Goal: Browse casually

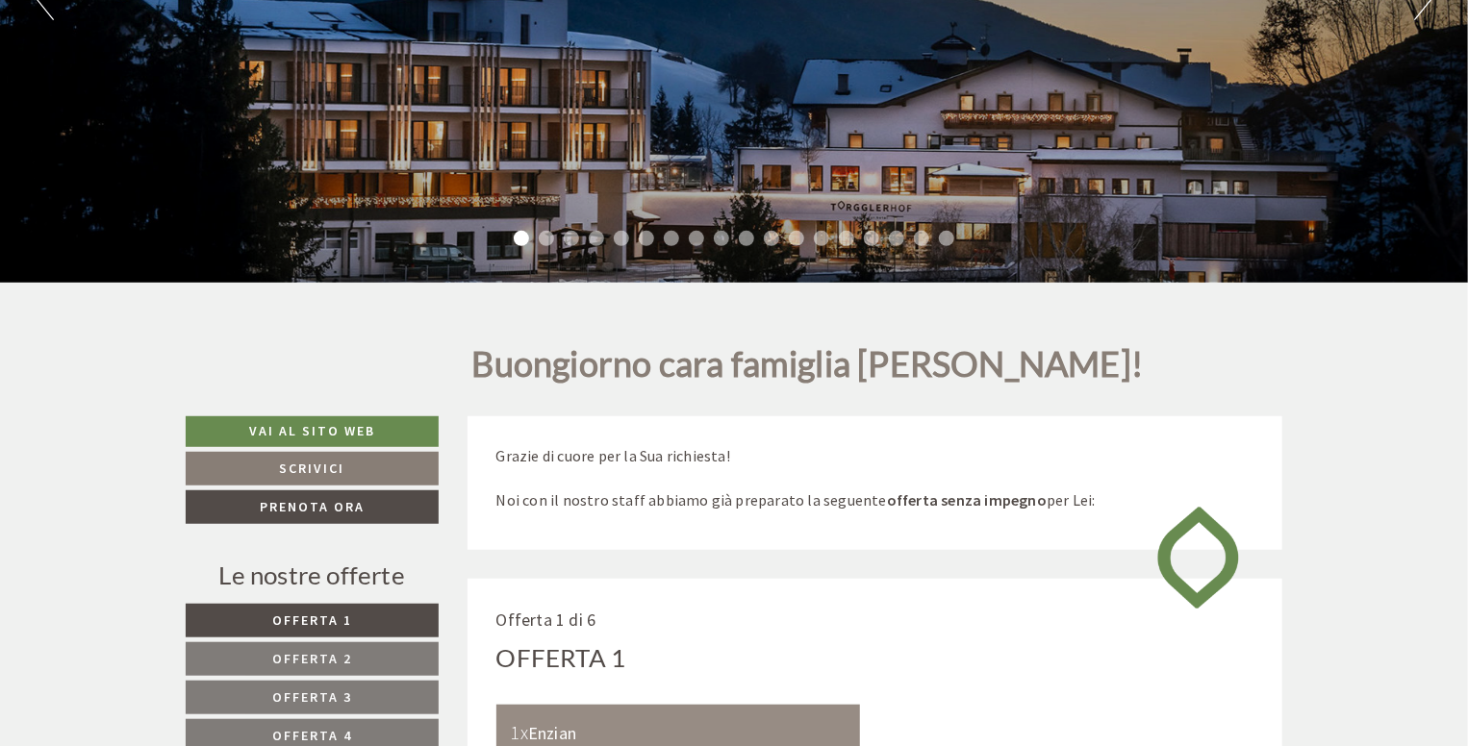
scroll to position [434, 0]
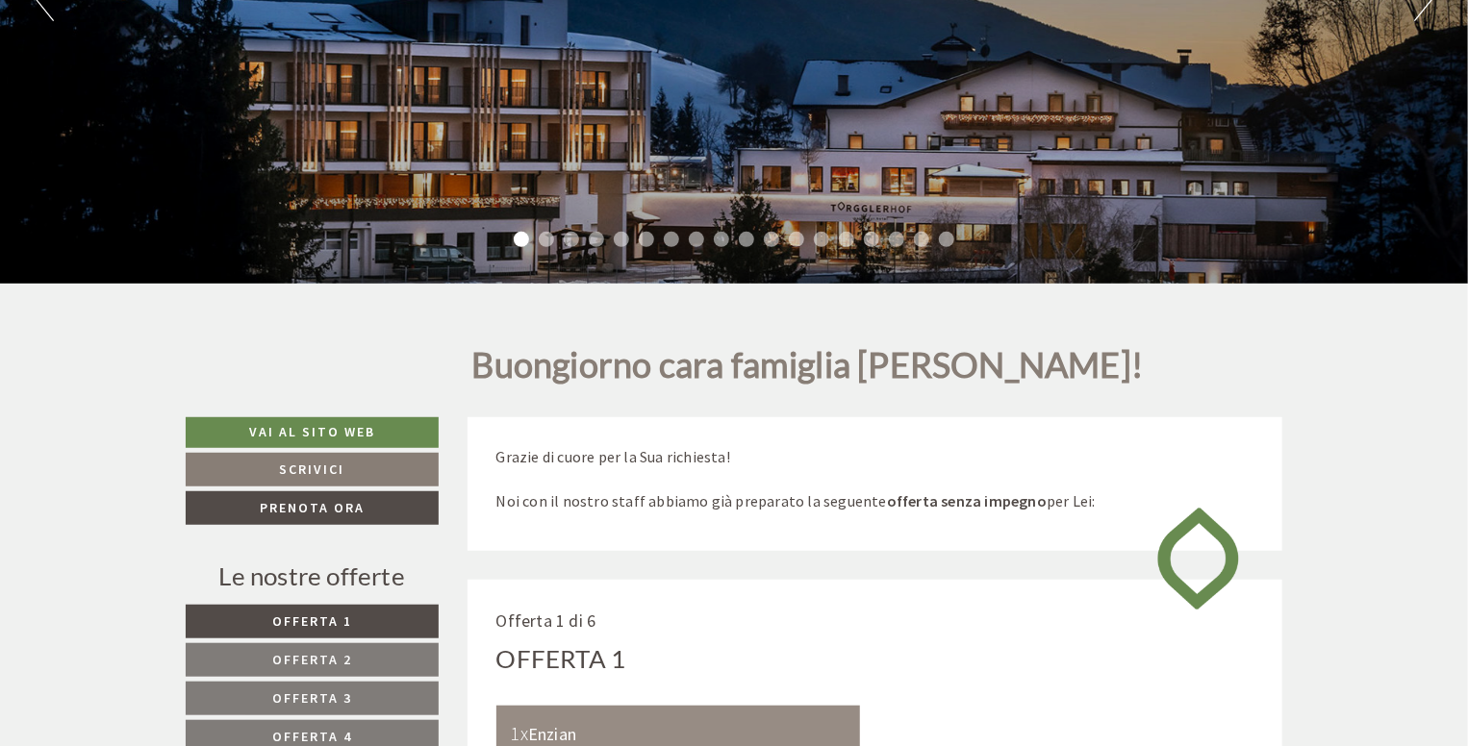
drag, startPoint x: 1473, startPoint y: 18, endPoint x: 1474, endPoint y: 38, distance: 19.3
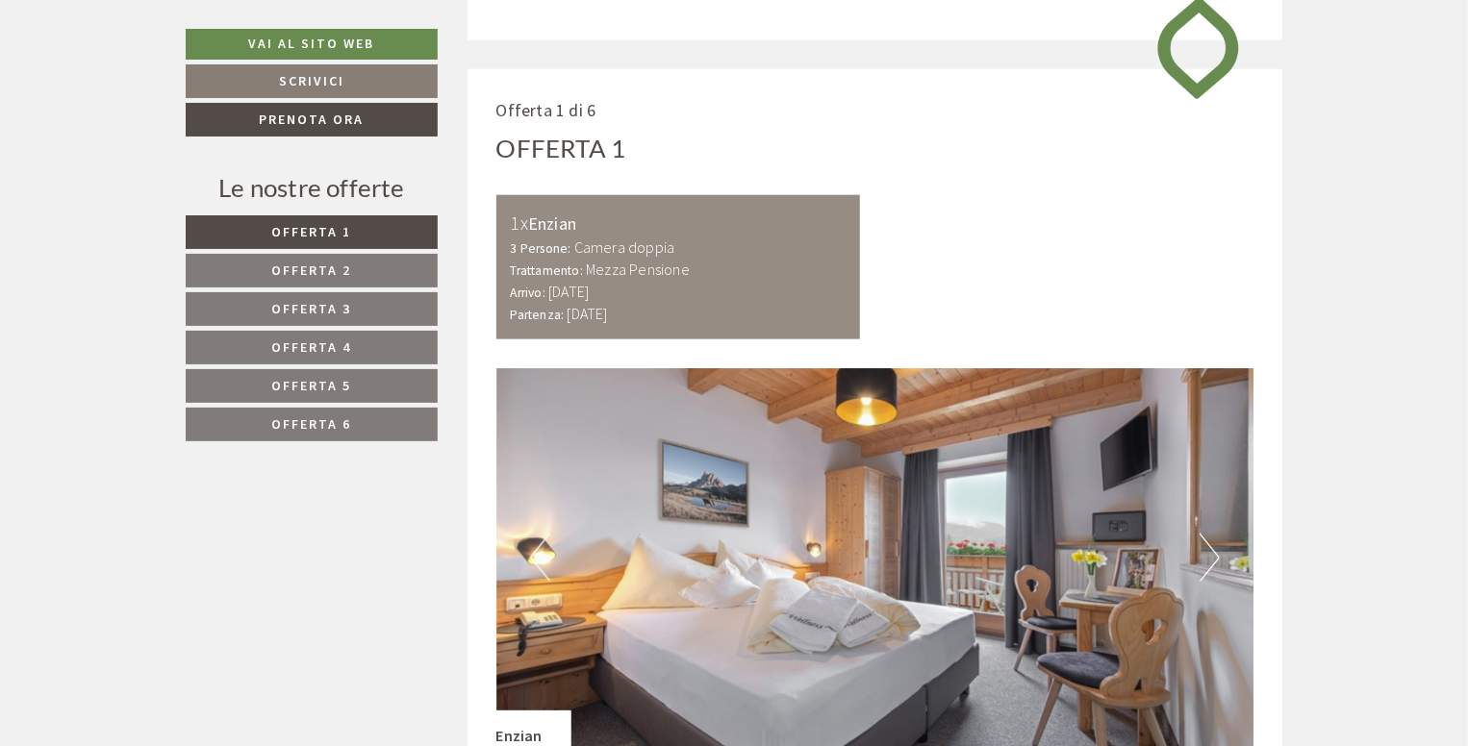
scroll to position [0, 0]
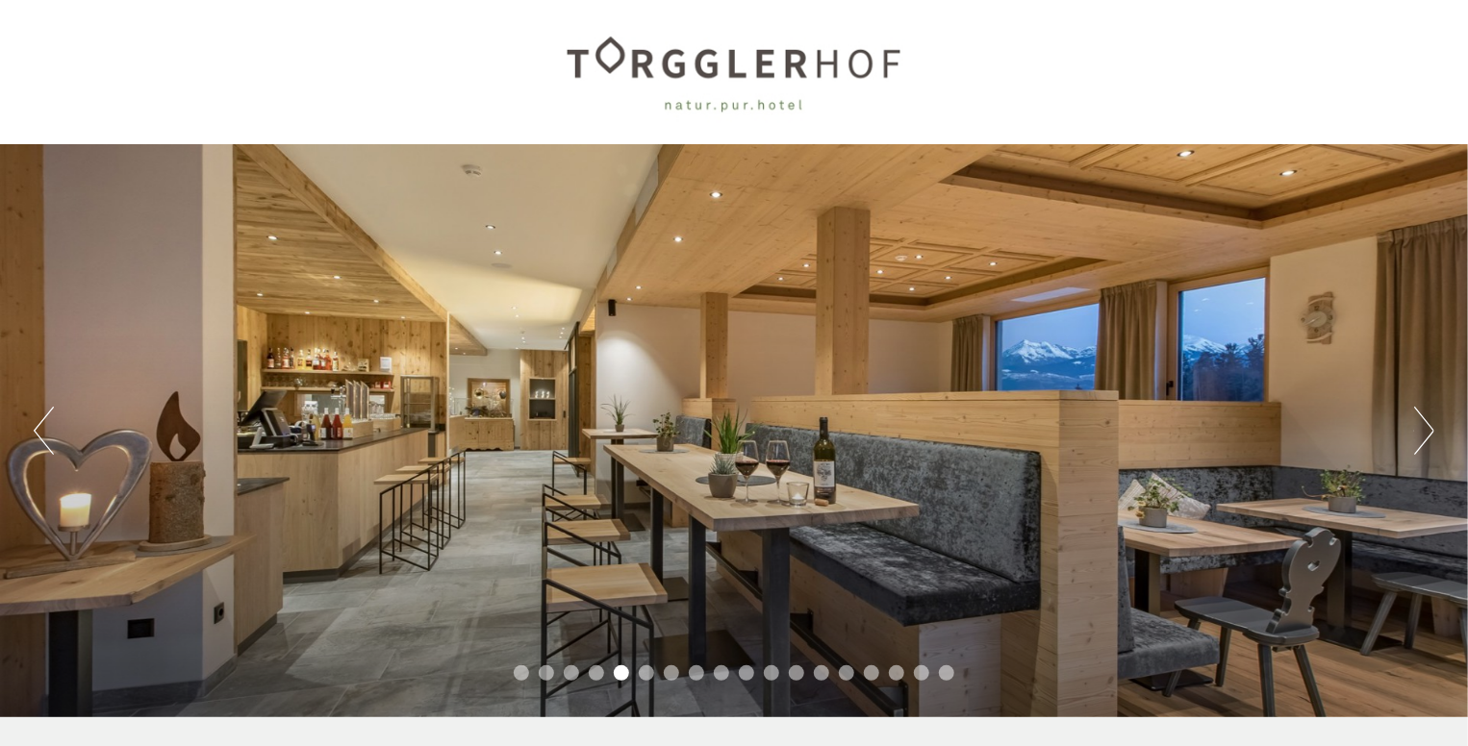
click at [1425, 428] on button "Next" at bounding box center [1424, 431] width 20 height 48
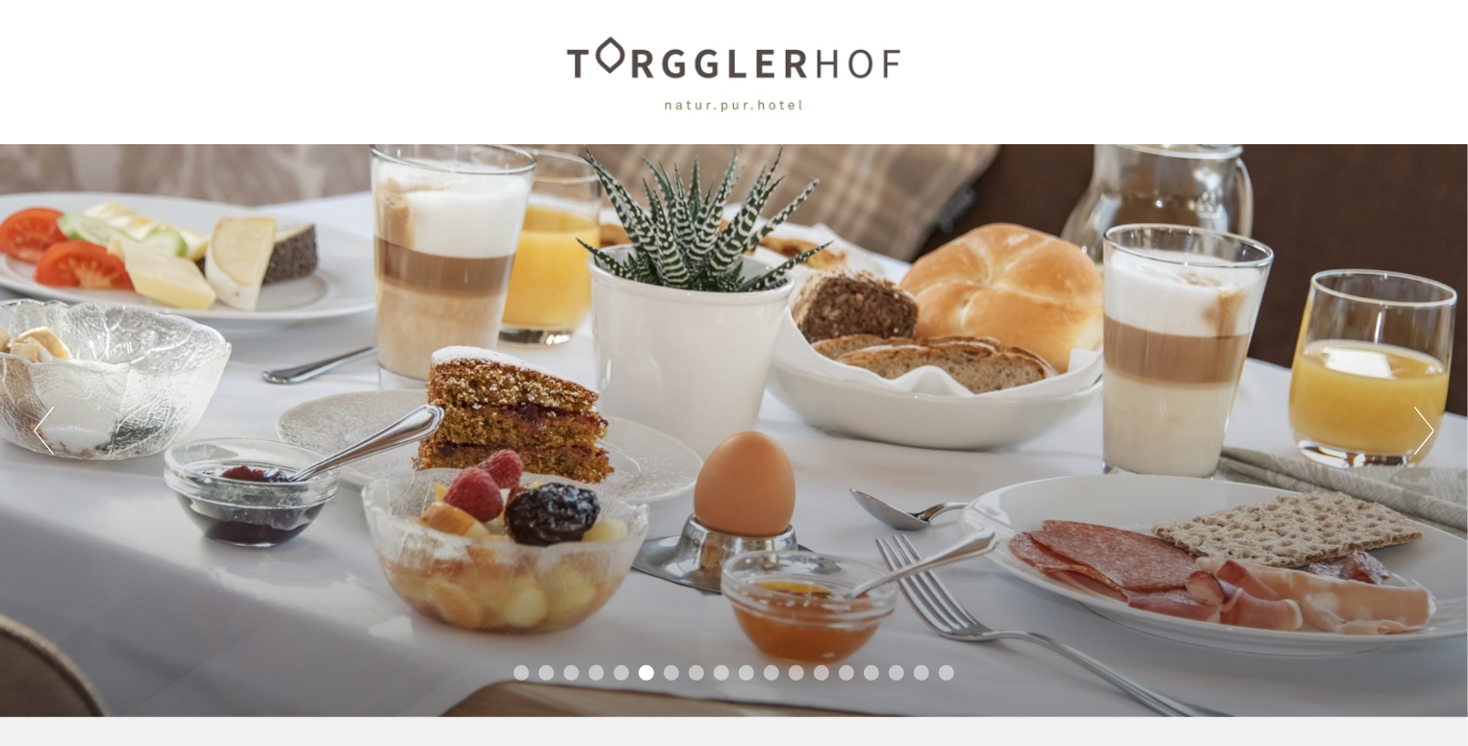
click at [1425, 428] on button "Next" at bounding box center [1424, 431] width 20 height 48
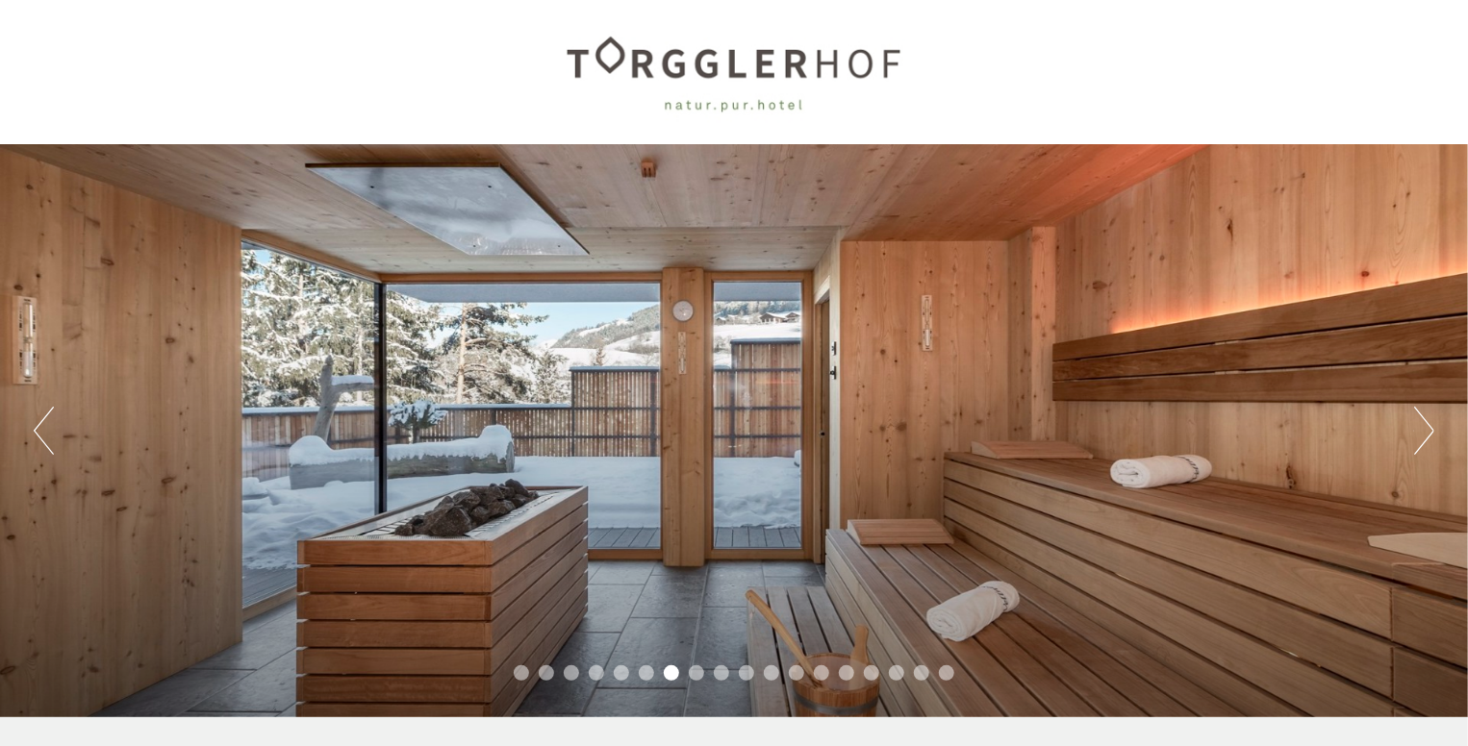
click at [1425, 428] on button "Next" at bounding box center [1424, 431] width 20 height 48
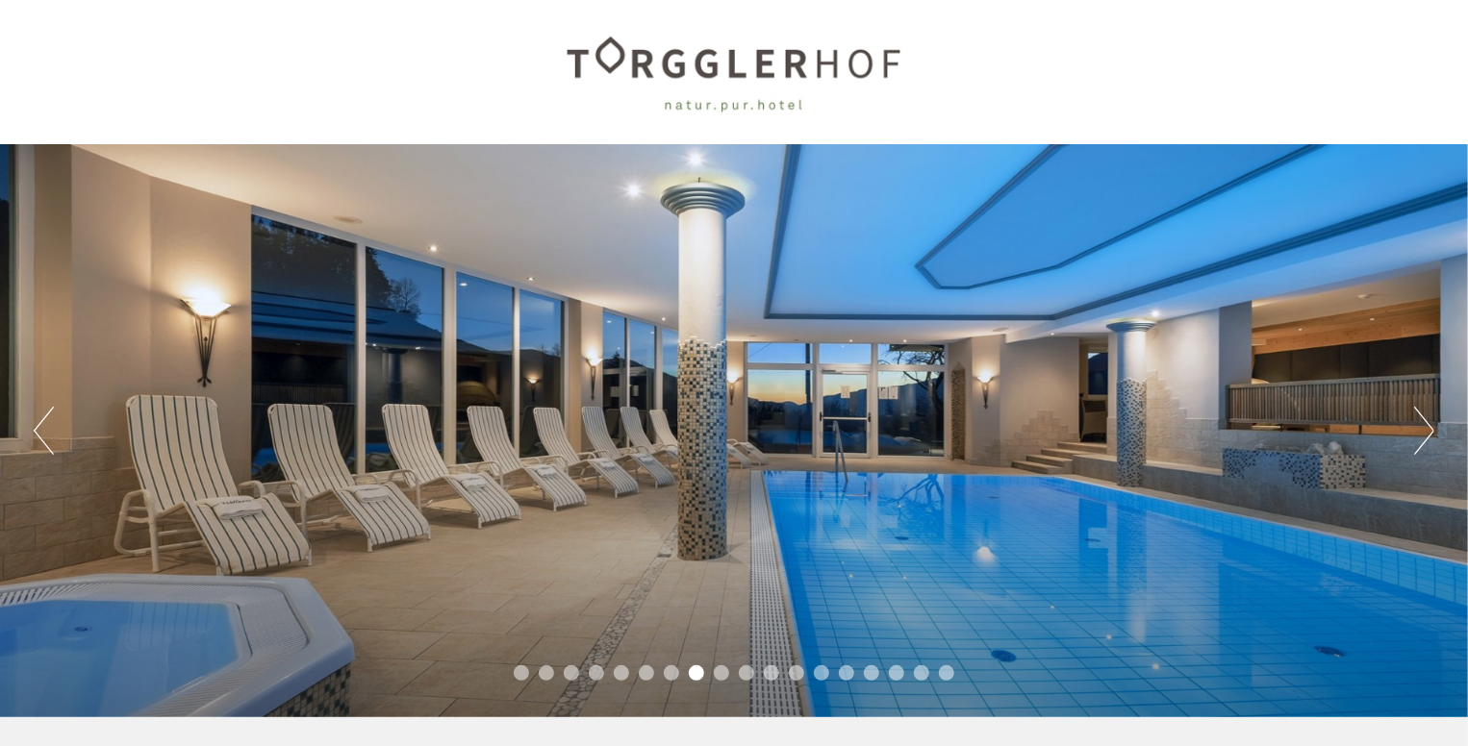
click at [1425, 428] on button "Next" at bounding box center [1424, 431] width 20 height 48
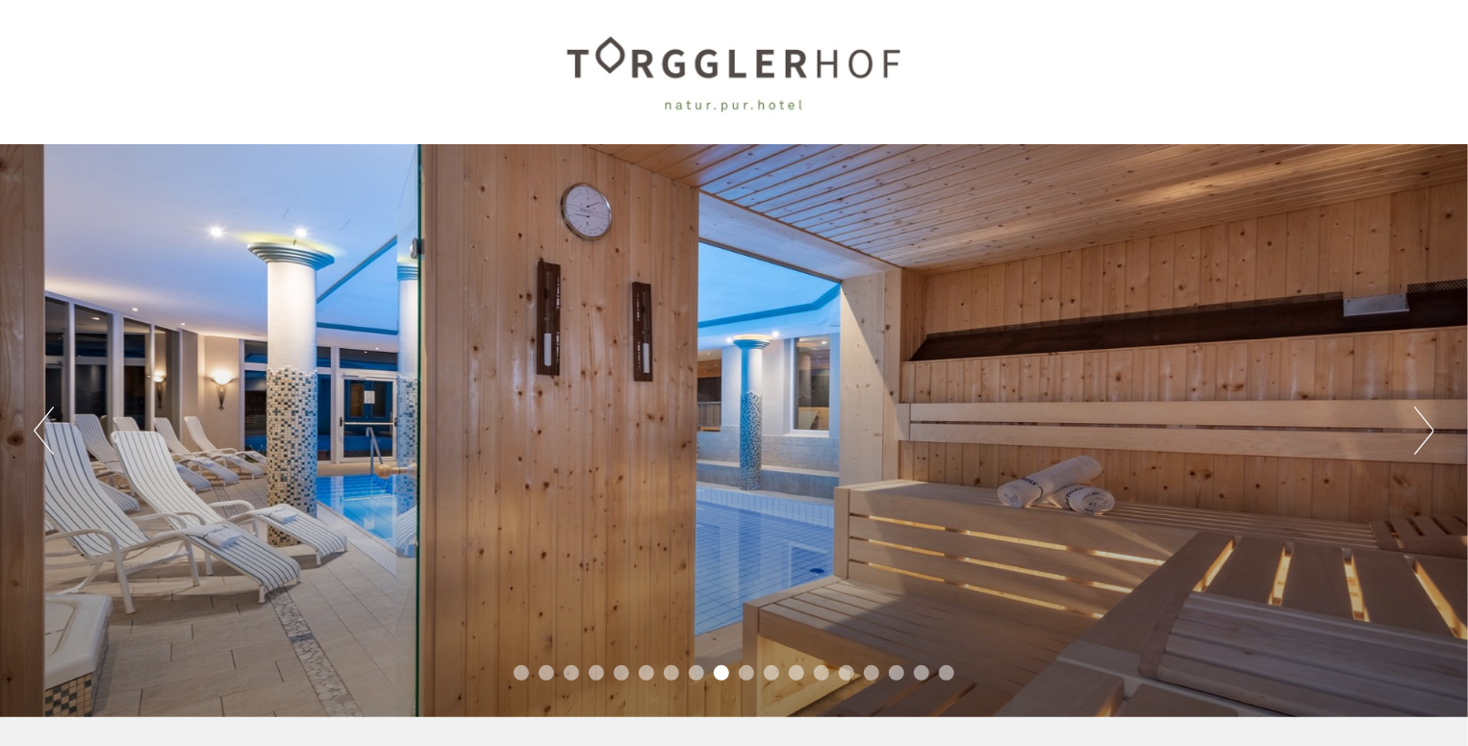
click at [1425, 428] on button "Next" at bounding box center [1424, 431] width 20 height 48
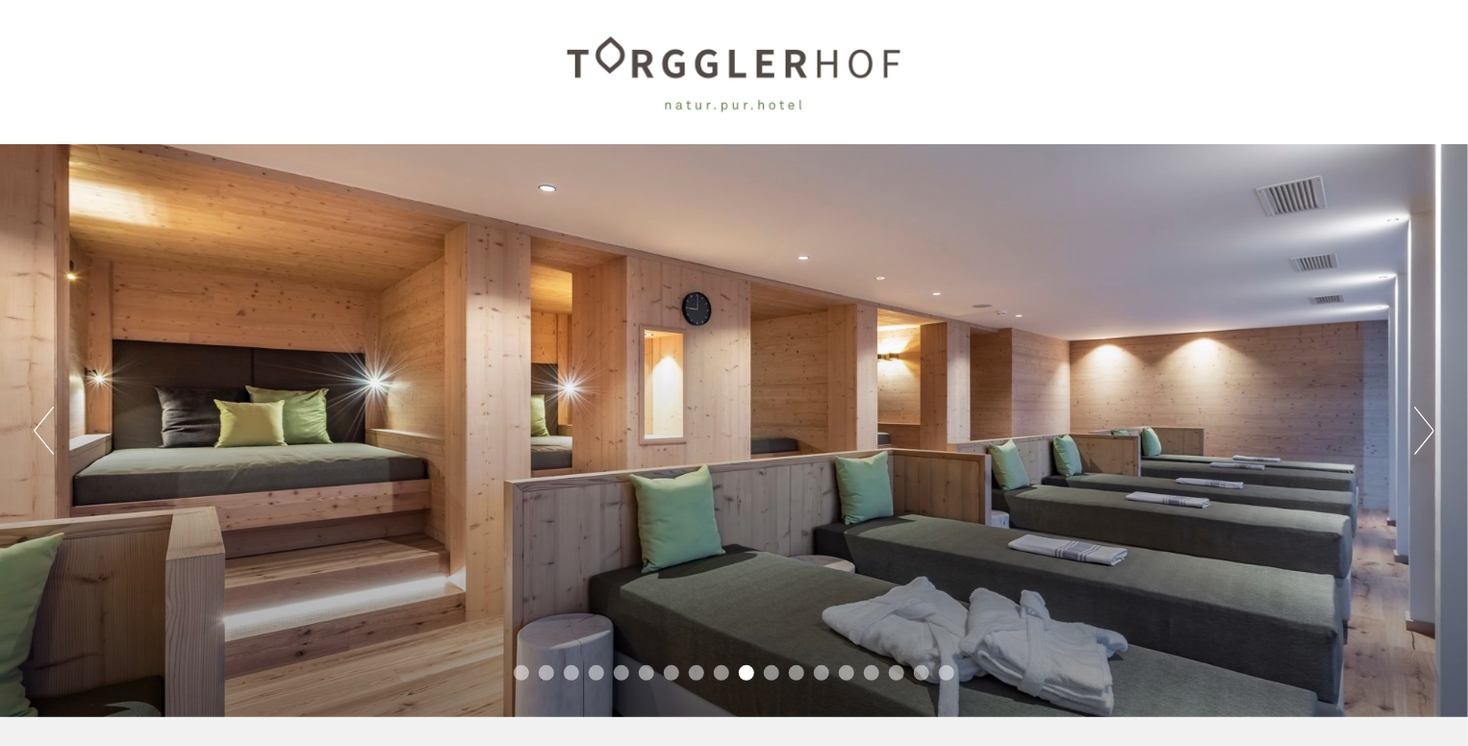
click at [1425, 428] on button "Next" at bounding box center [1424, 431] width 20 height 48
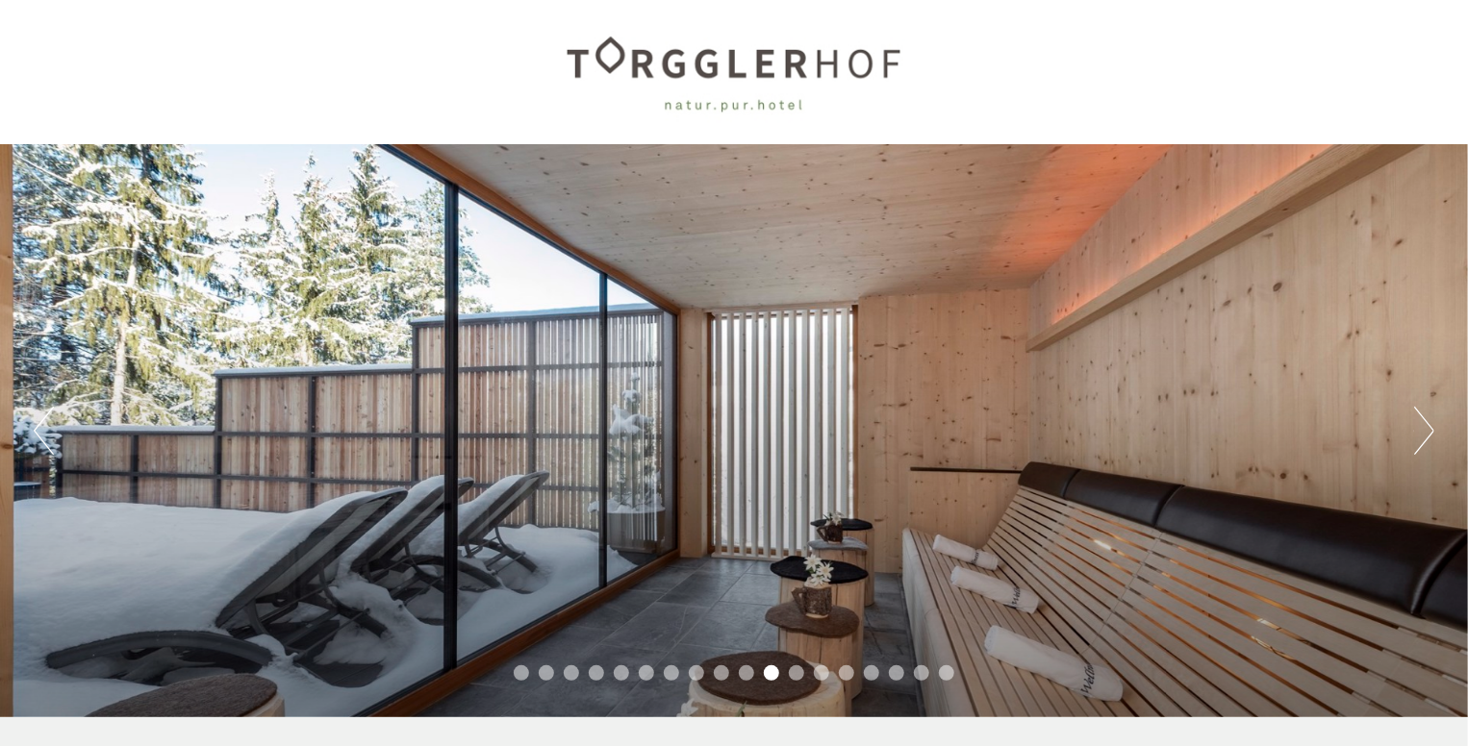
click at [1425, 428] on button "Next" at bounding box center [1424, 431] width 20 height 48
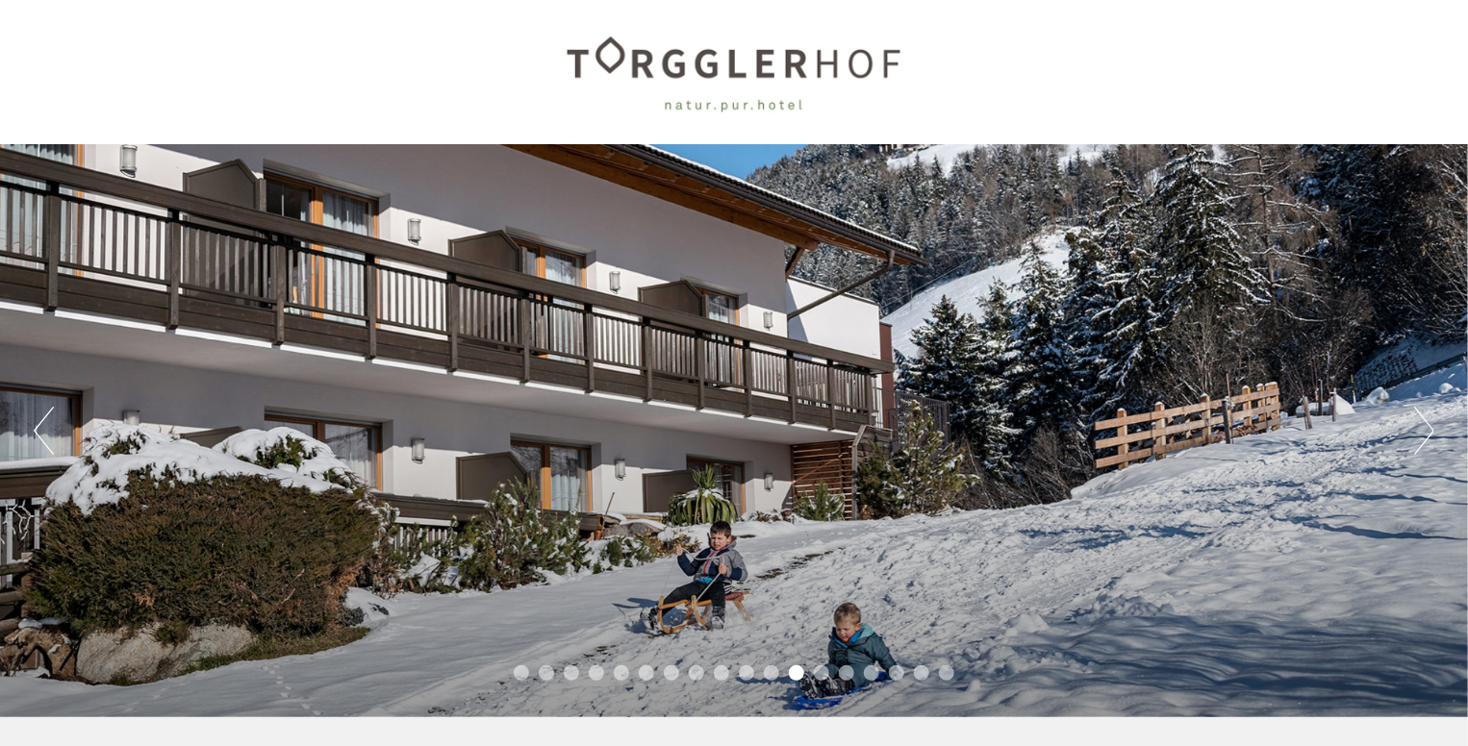
click at [1425, 428] on button "Next" at bounding box center [1424, 431] width 20 height 48
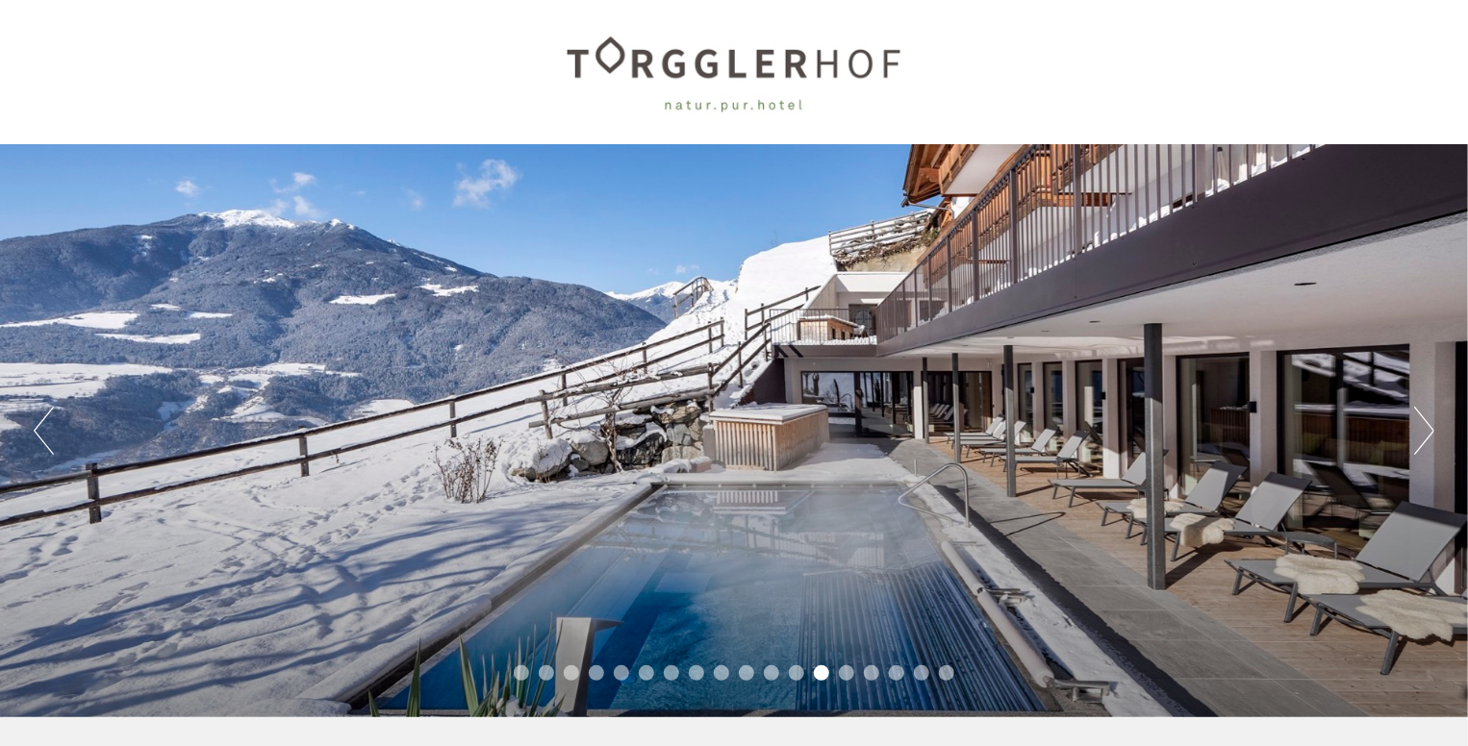
click at [1425, 428] on button "Next" at bounding box center [1424, 431] width 20 height 48
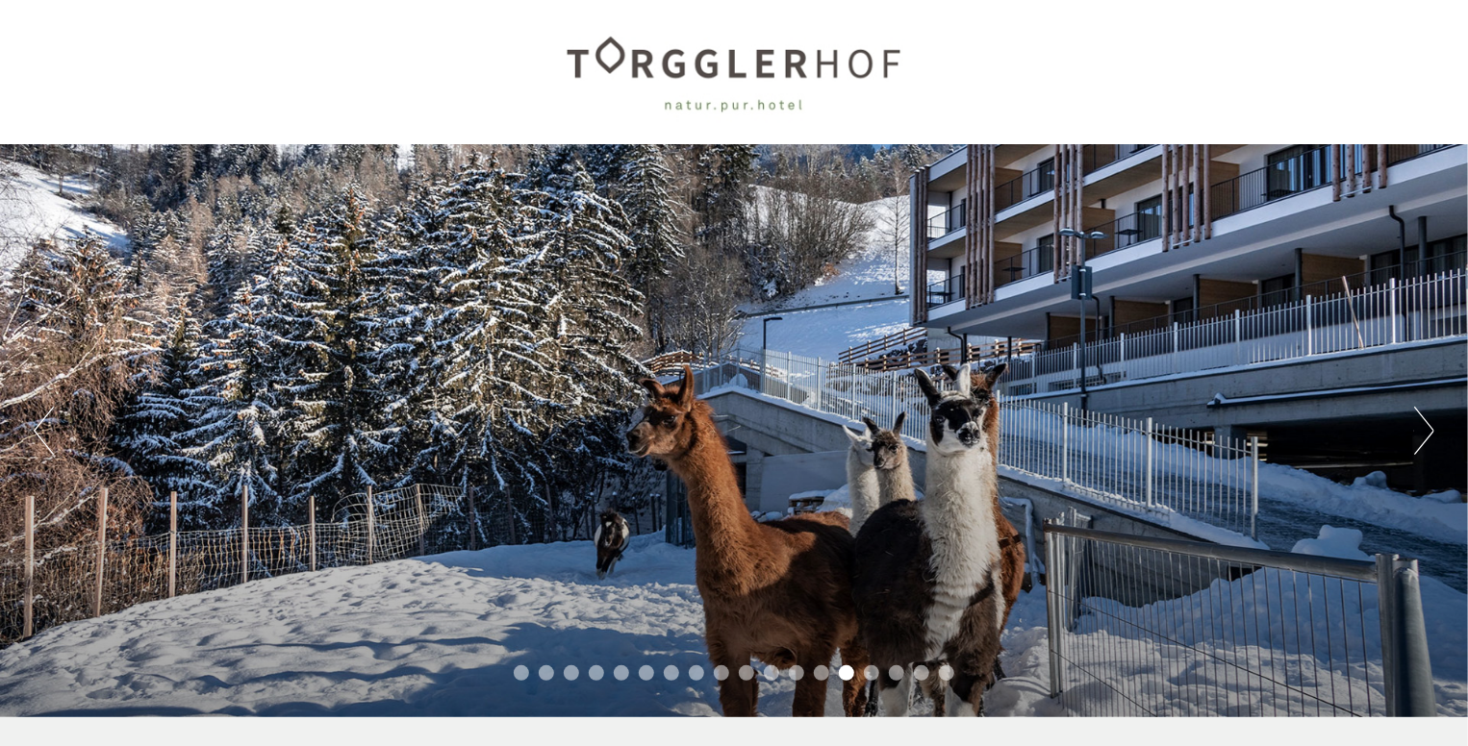
click at [1425, 428] on button "Next" at bounding box center [1424, 431] width 20 height 48
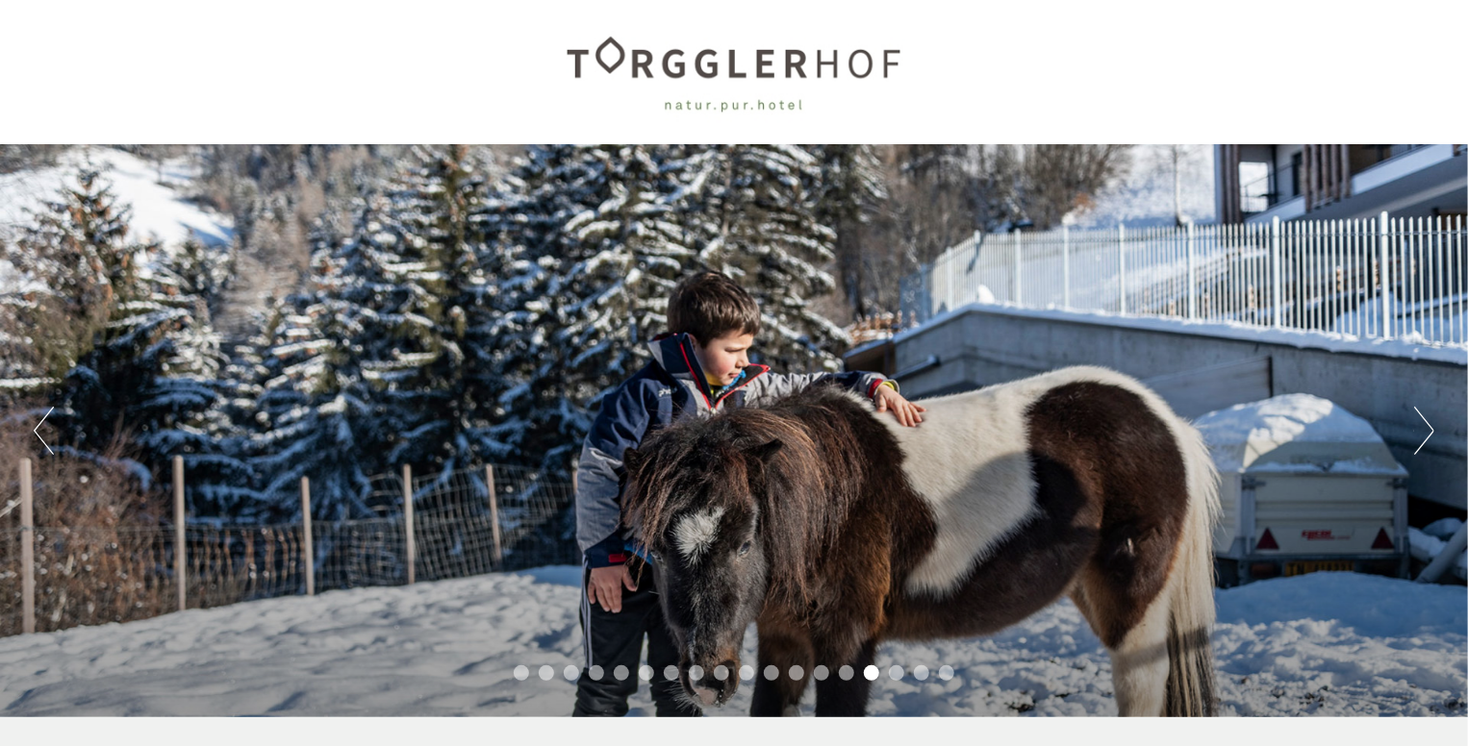
click at [1425, 428] on button "Next" at bounding box center [1424, 431] width 20 height 48
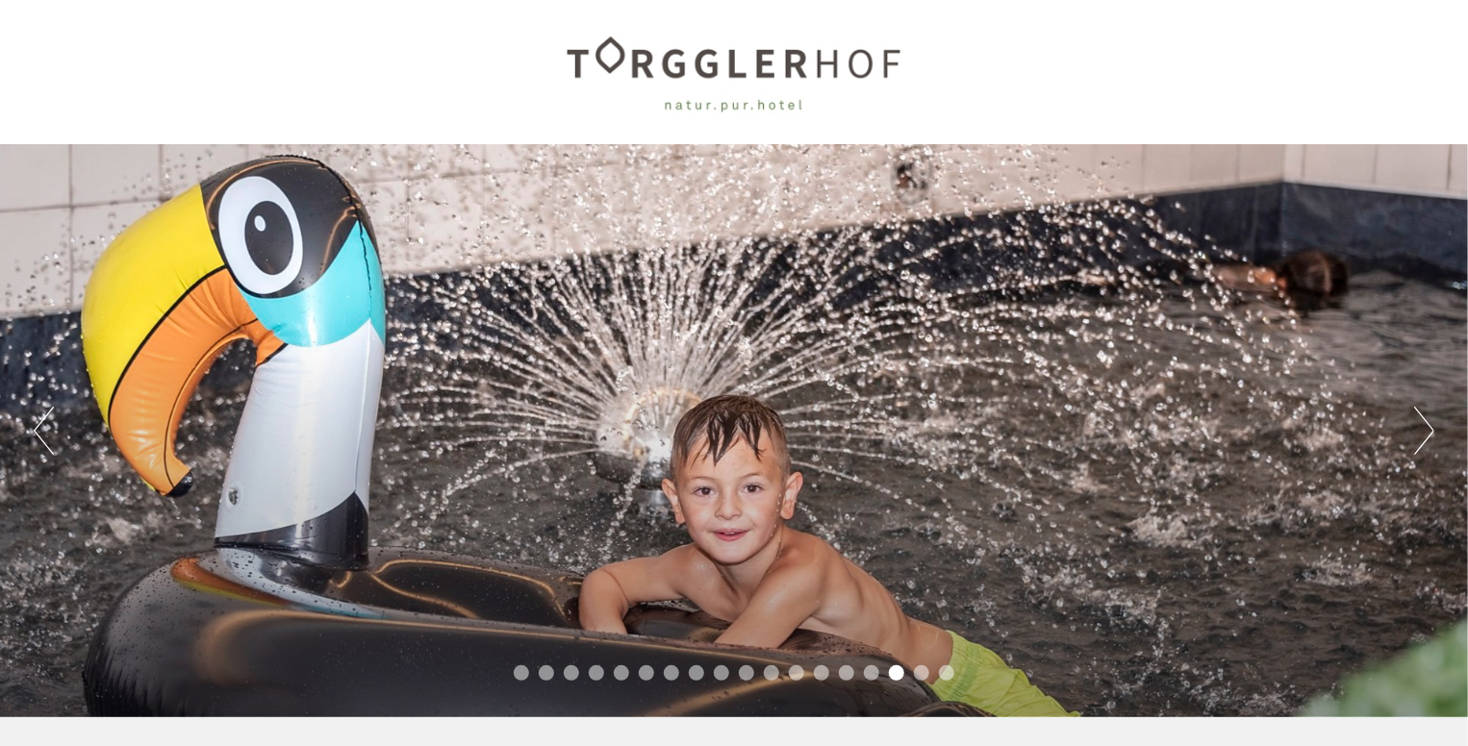
click at [1425, 428] on button "Next" at bounding box center [1424, 431] width 20 height 48
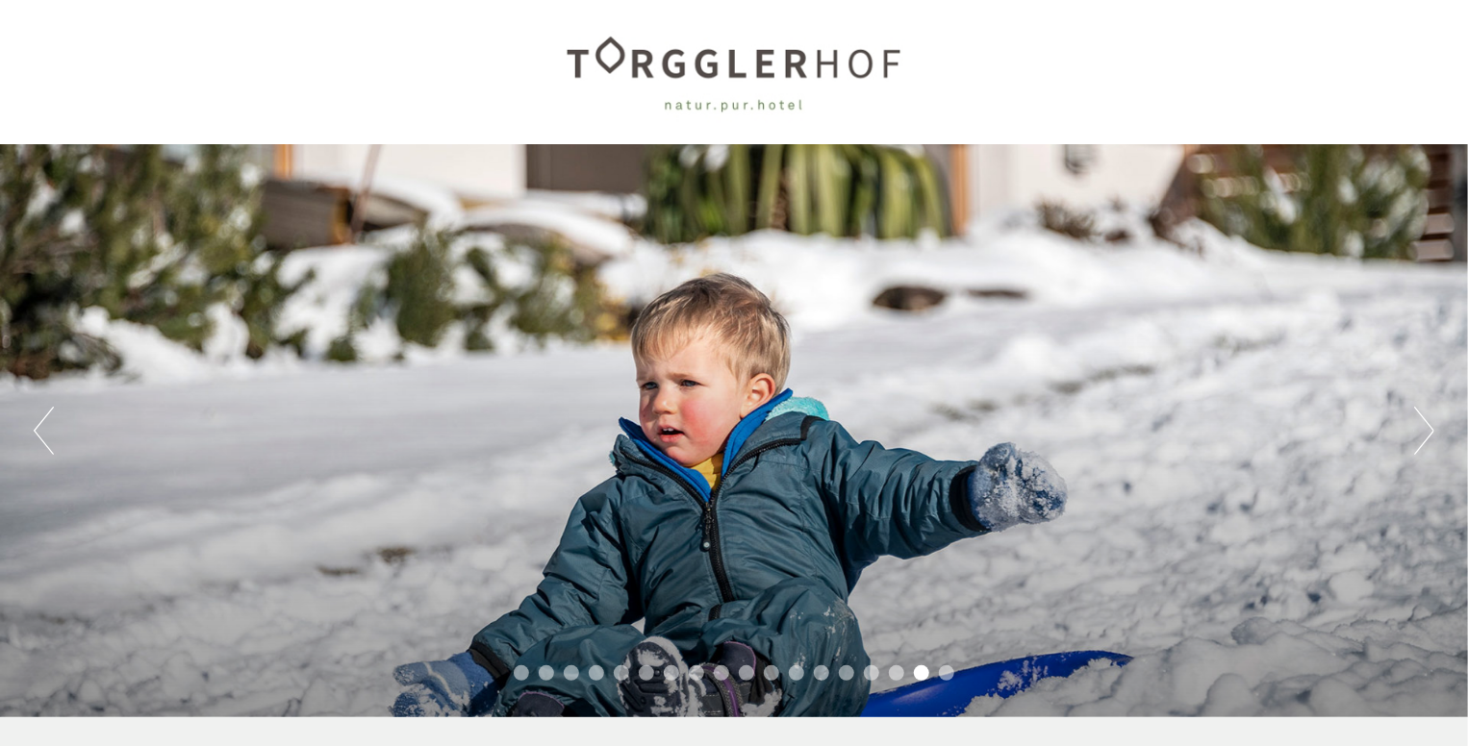
click at [1425, 428] on button "Next" at bounding box center [1424, 431] width 20 height 48
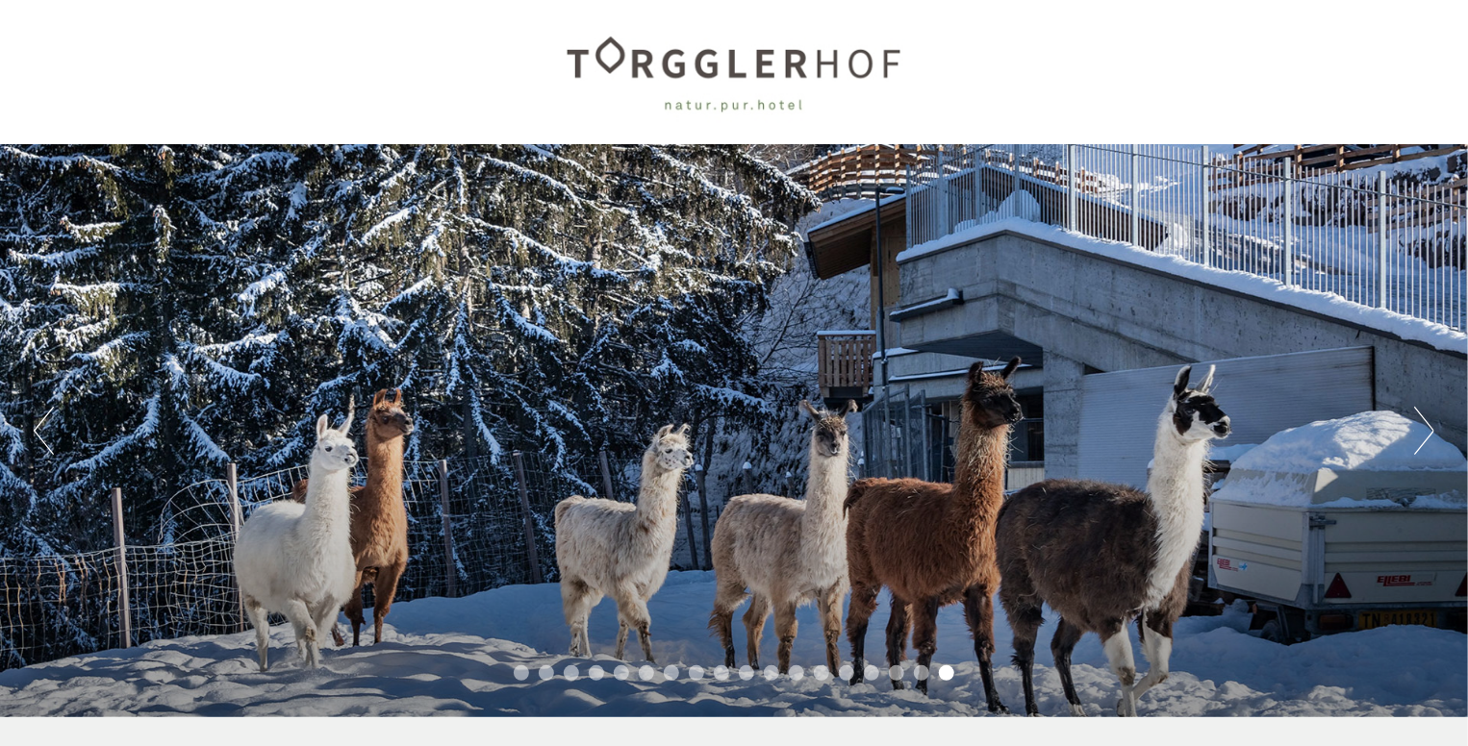
click at [1425, 428] on button "Next" at bounding box center [1424, 431] width 20 height 48
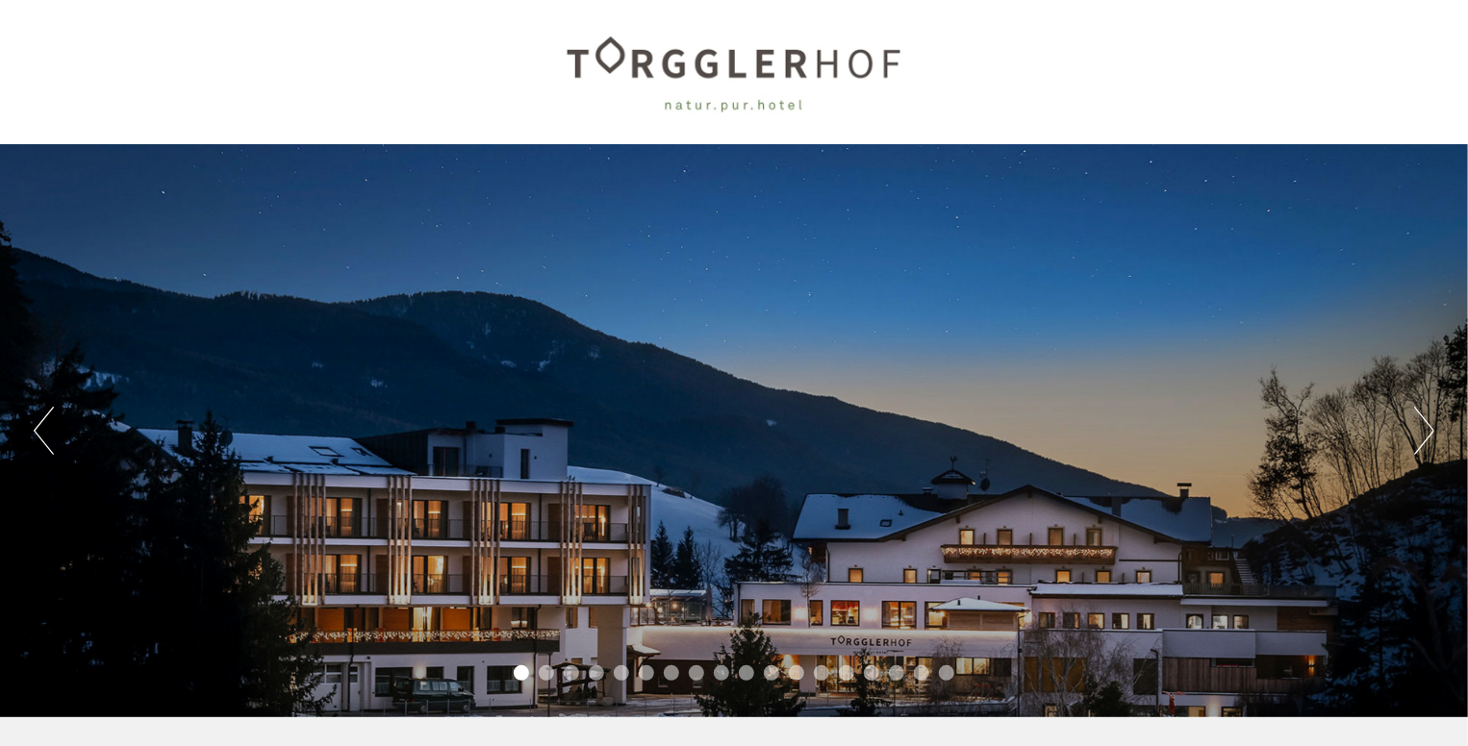
click at [1425, 428] on button "Next" at bounding box center [1424, 431] width 20 height 48
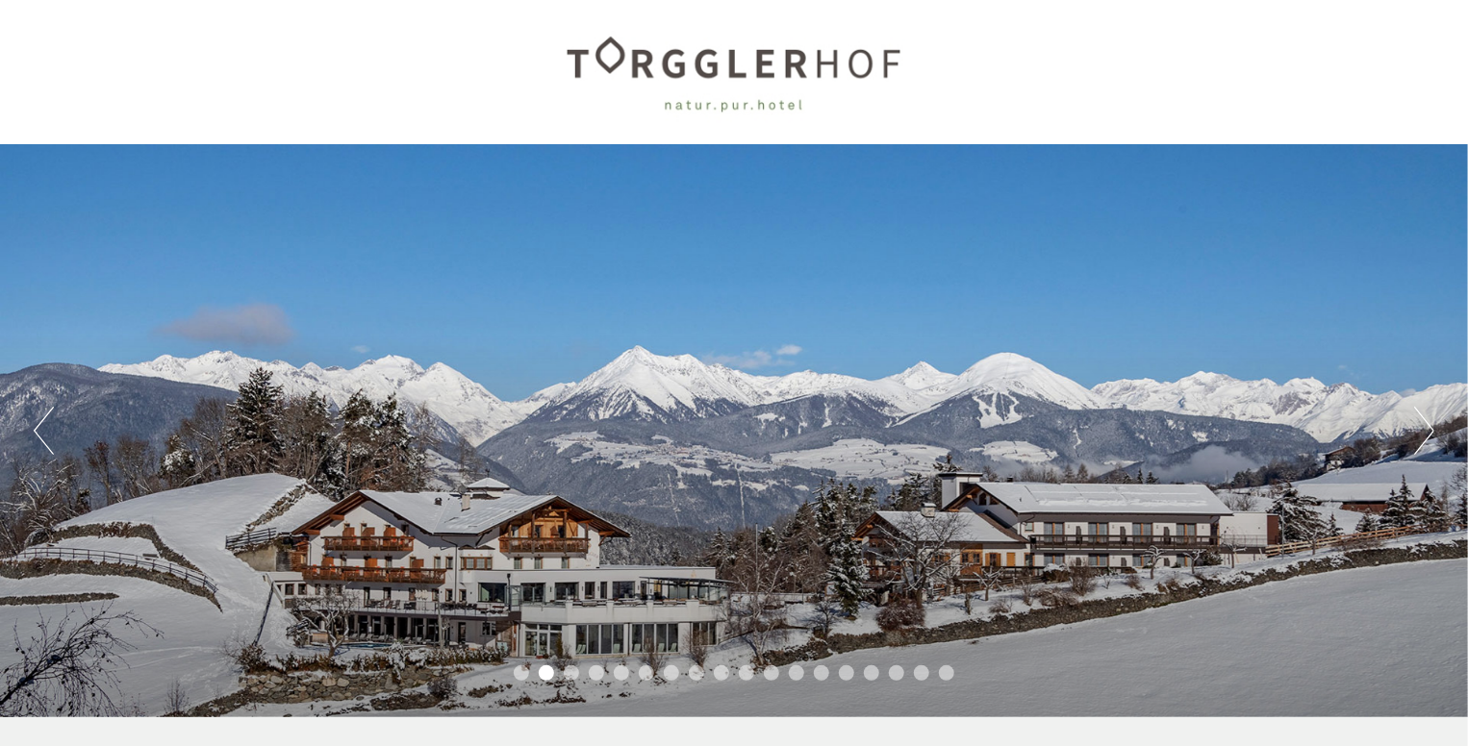
click at [1425, 428] on button "Next" at bounding box center [1424, 431] width 20 height 48
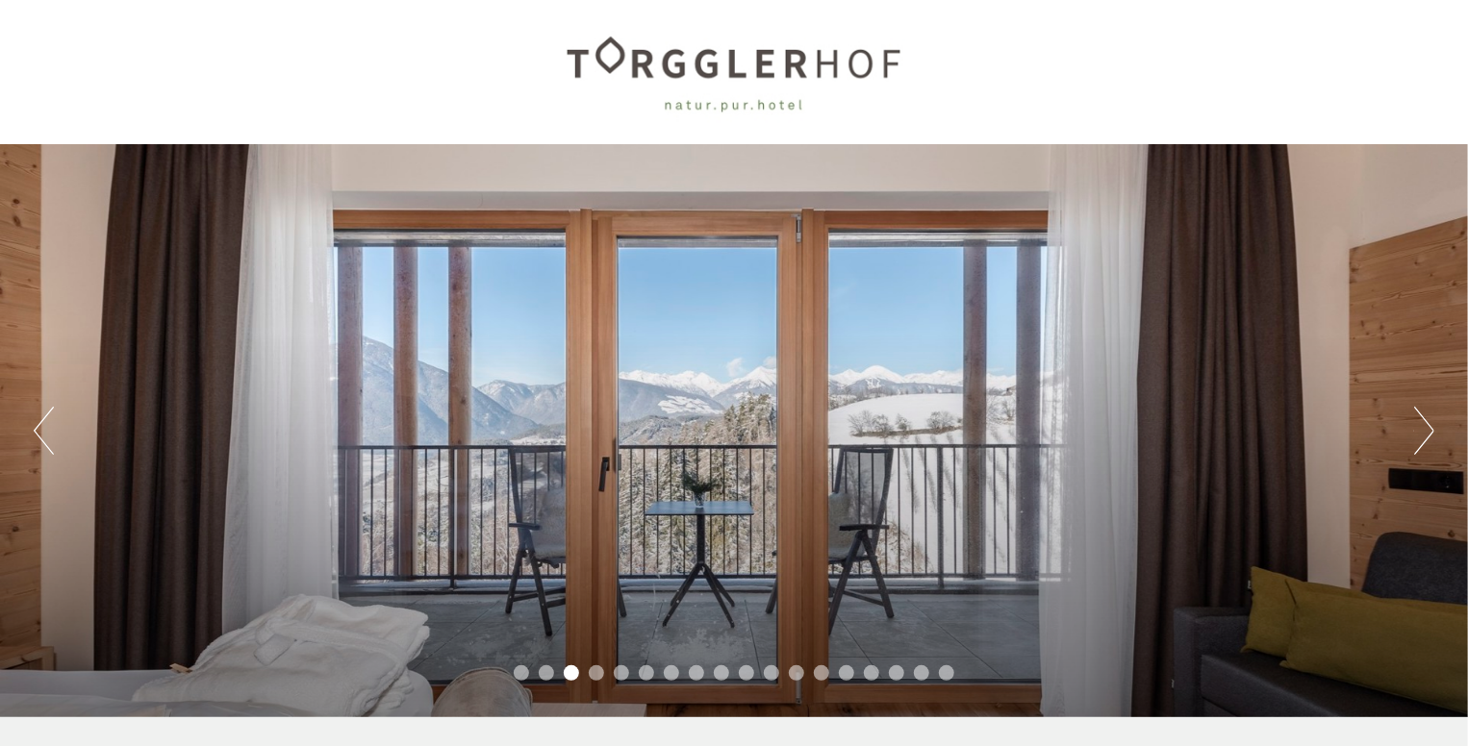
click at [1425, 428] on button "Next" at bounding box center [1424, 431] width 20 height 48
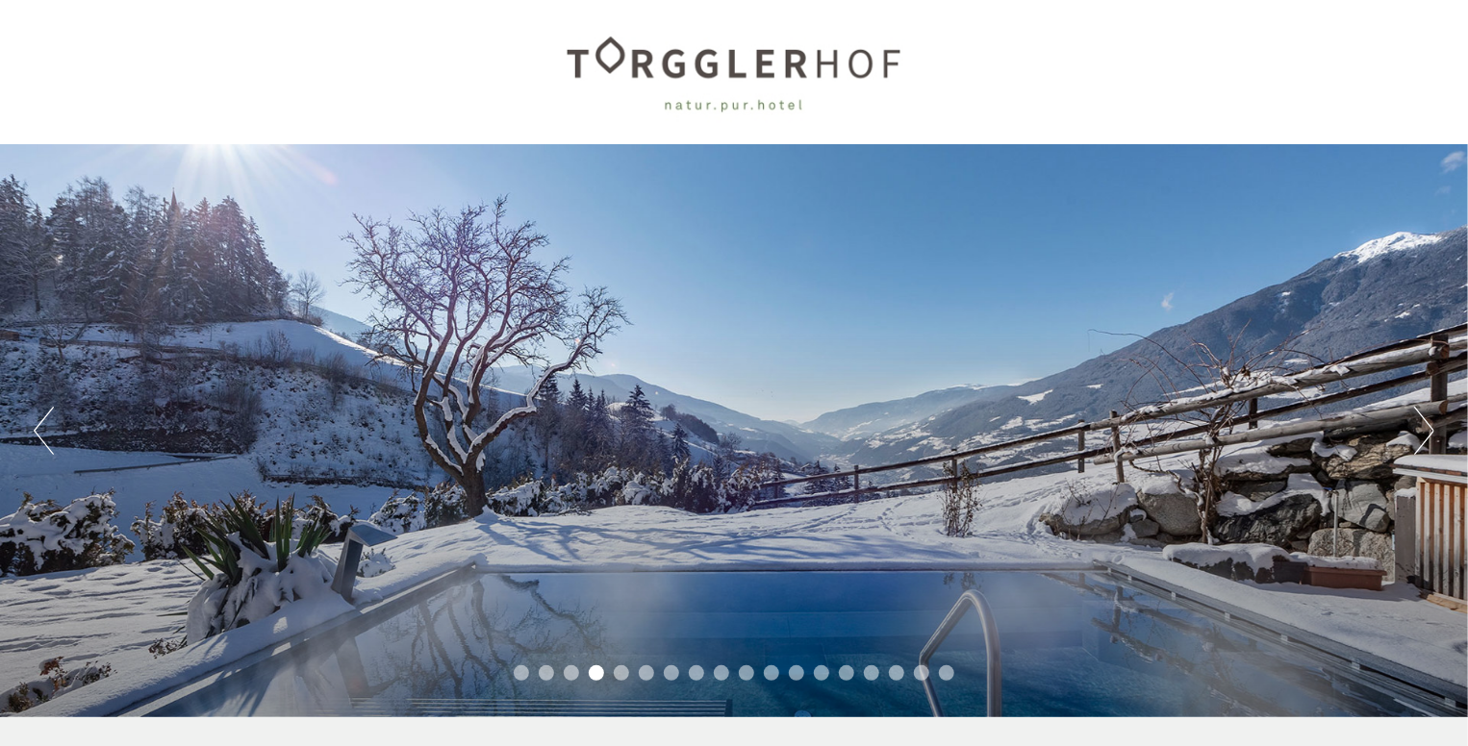
click at [1425, 428] on button "Next" at bounding box center [1424, 431] width 20 height 48
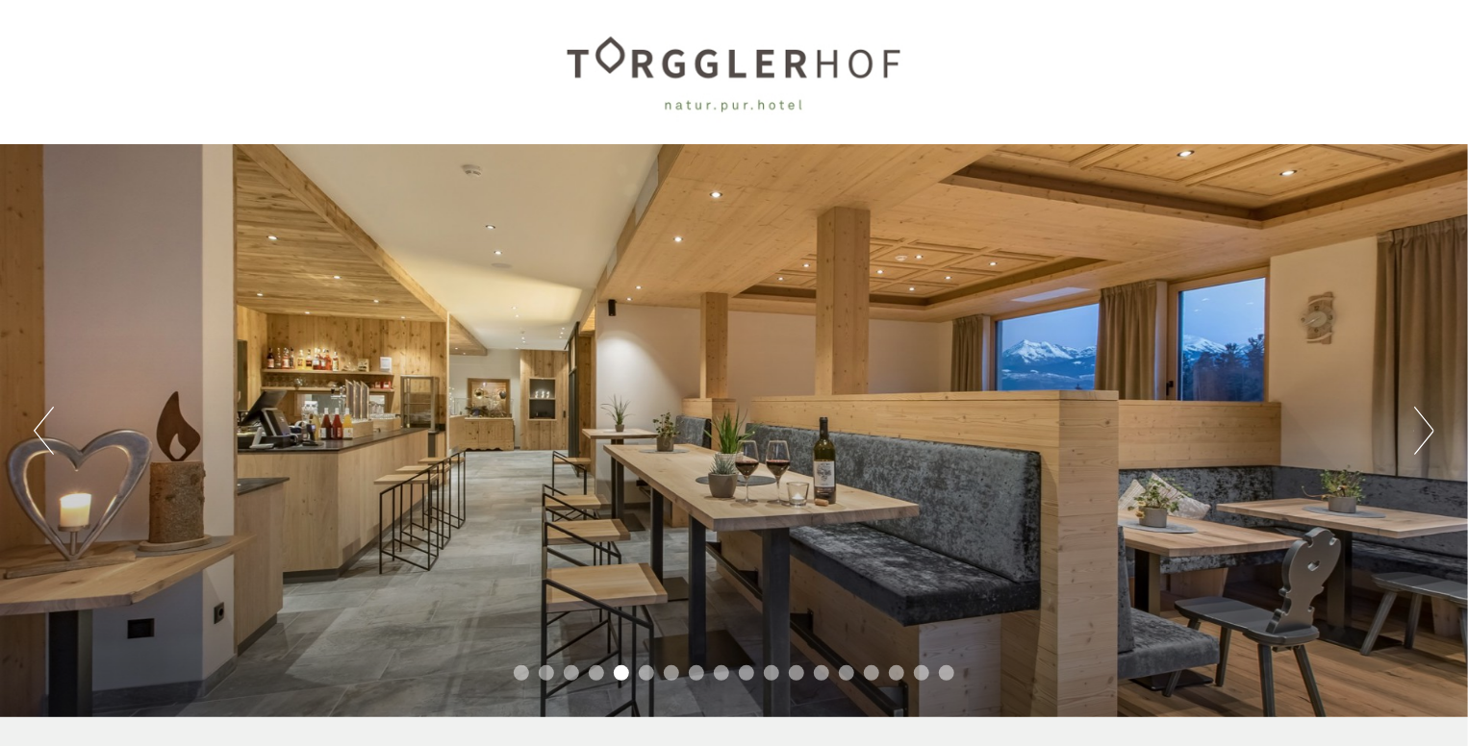
click at [1425, 428] on button "Next" at bounding box center [1424, 431] width 20 height 48
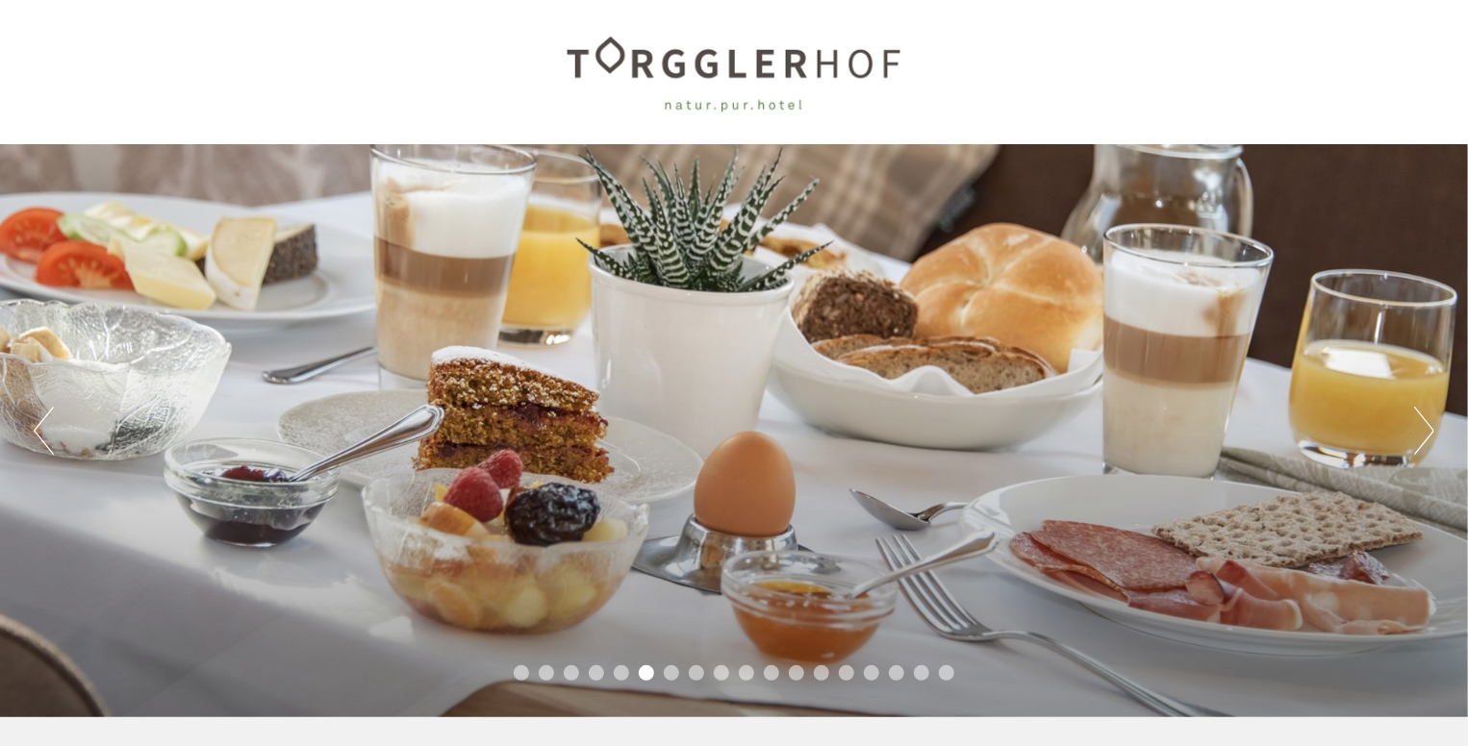
click at [1425, 428] on button "Next" at bounding box center [1424, 431] width 20 height 48
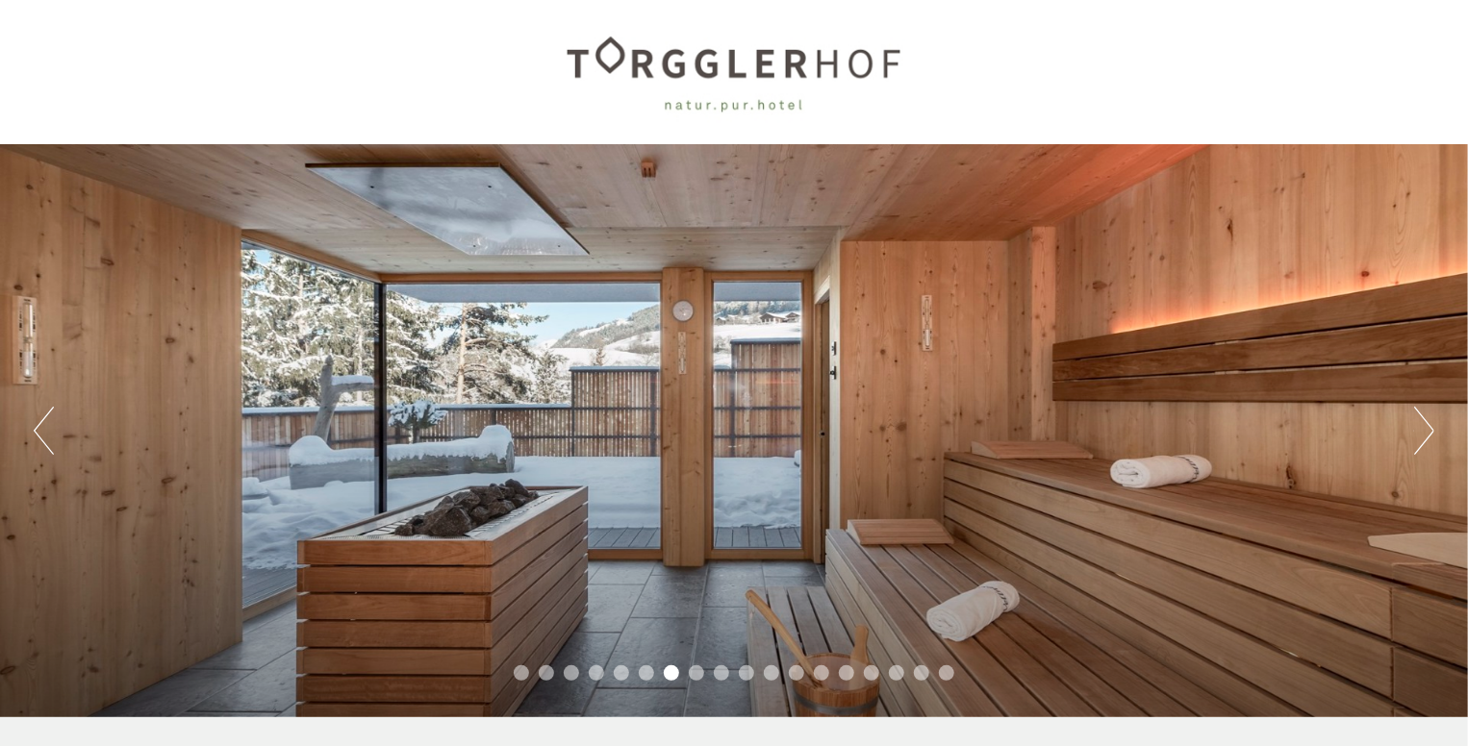
click at [1425, 428] on button "Next" at bounding box center [1424, 431] width 20 height 48
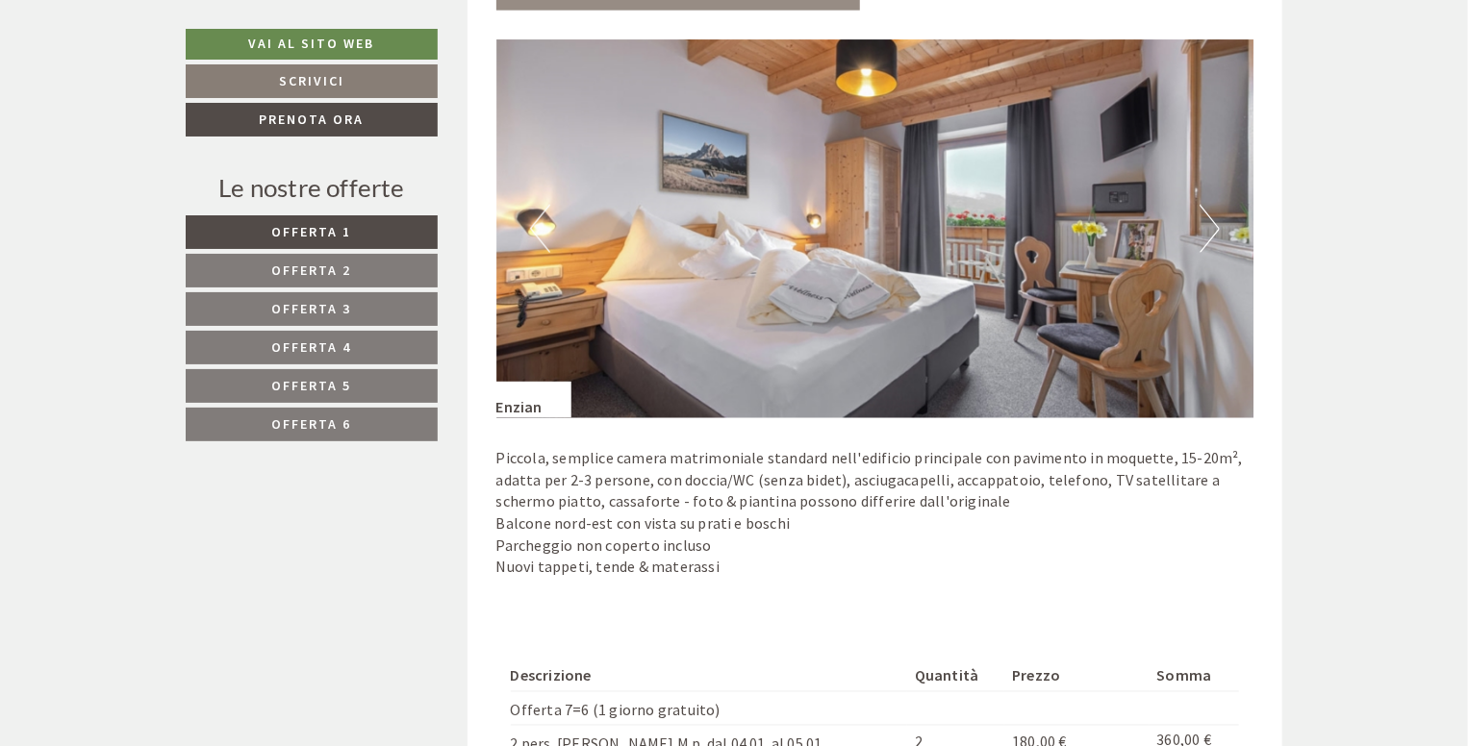
scroll to position [1193, 0]
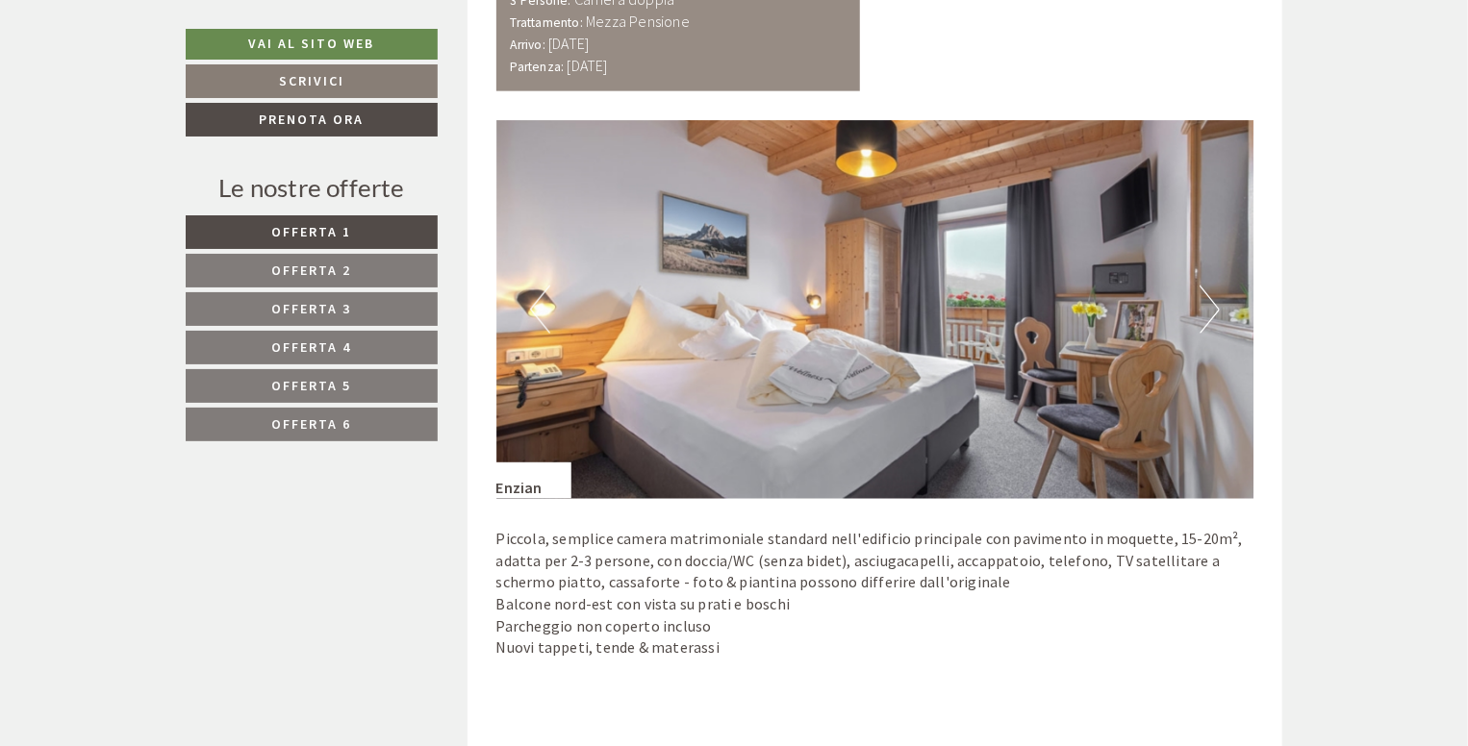
click at [1197, 324] on img at bounding box center [875, 309] width 758 height 379
click at [1208, 316] on button "Next" at bounding box center [1210, 310] width 20 height 48
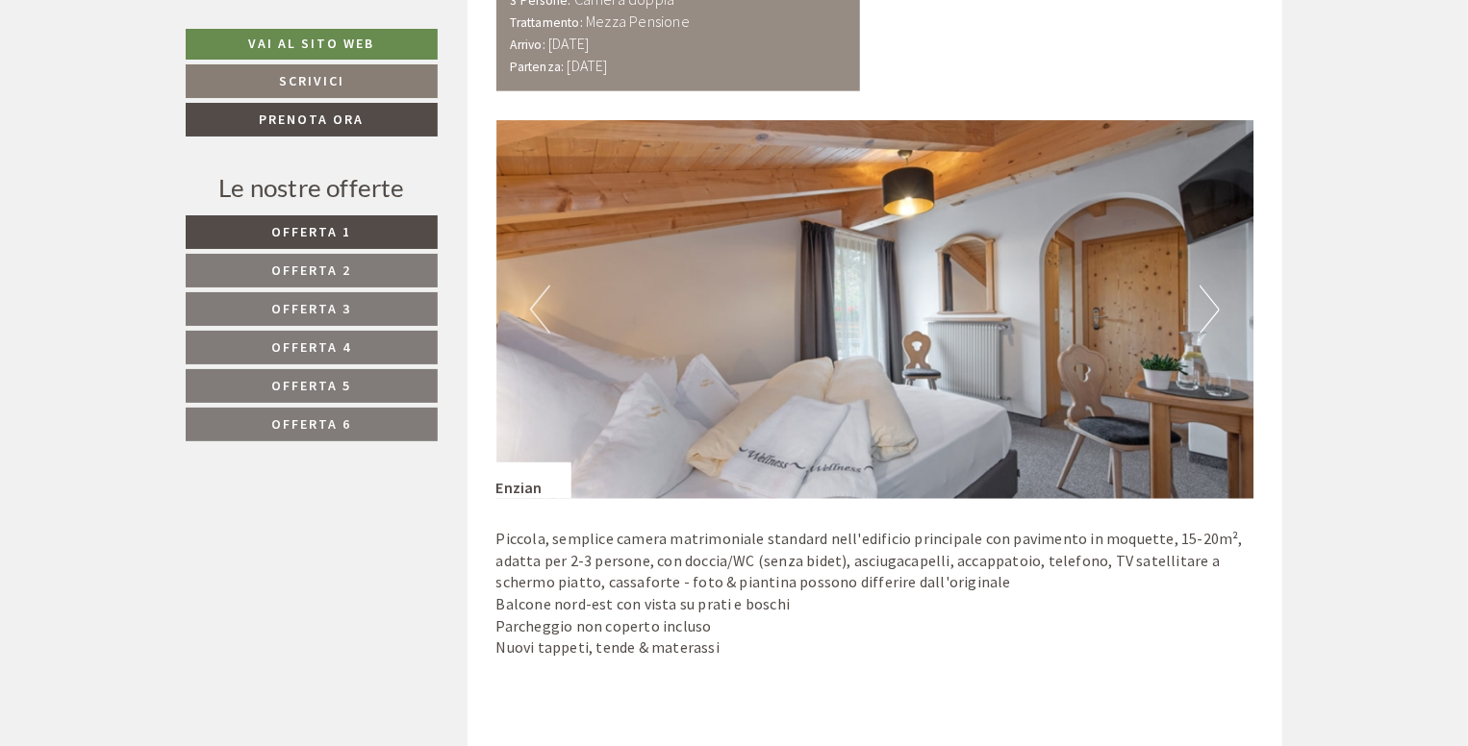
click at [1208, 316] on button "Next" at bounding box center [1210, 310] width 20 height 48
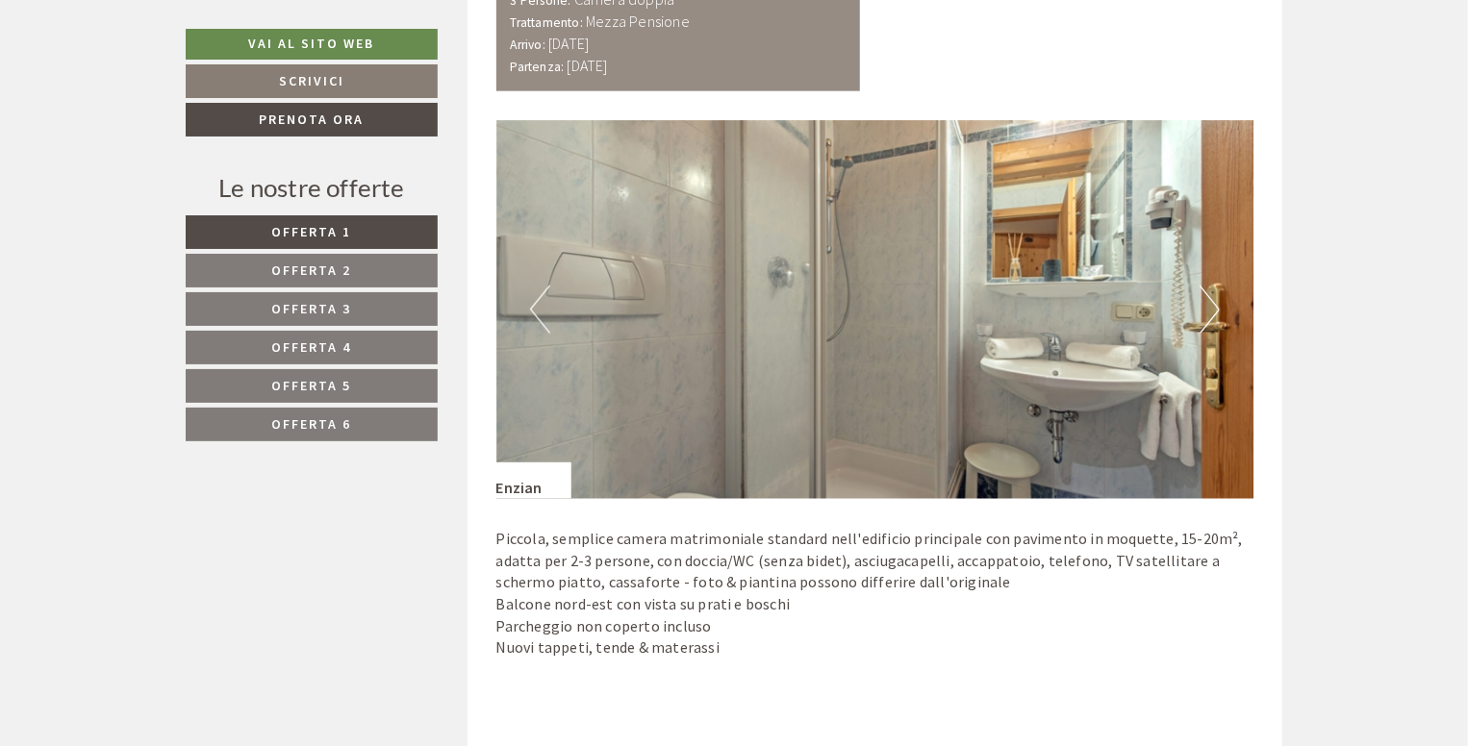
click at [1208, 316] on button "Next" at bounding box center [1210, 310] width 20 height 48
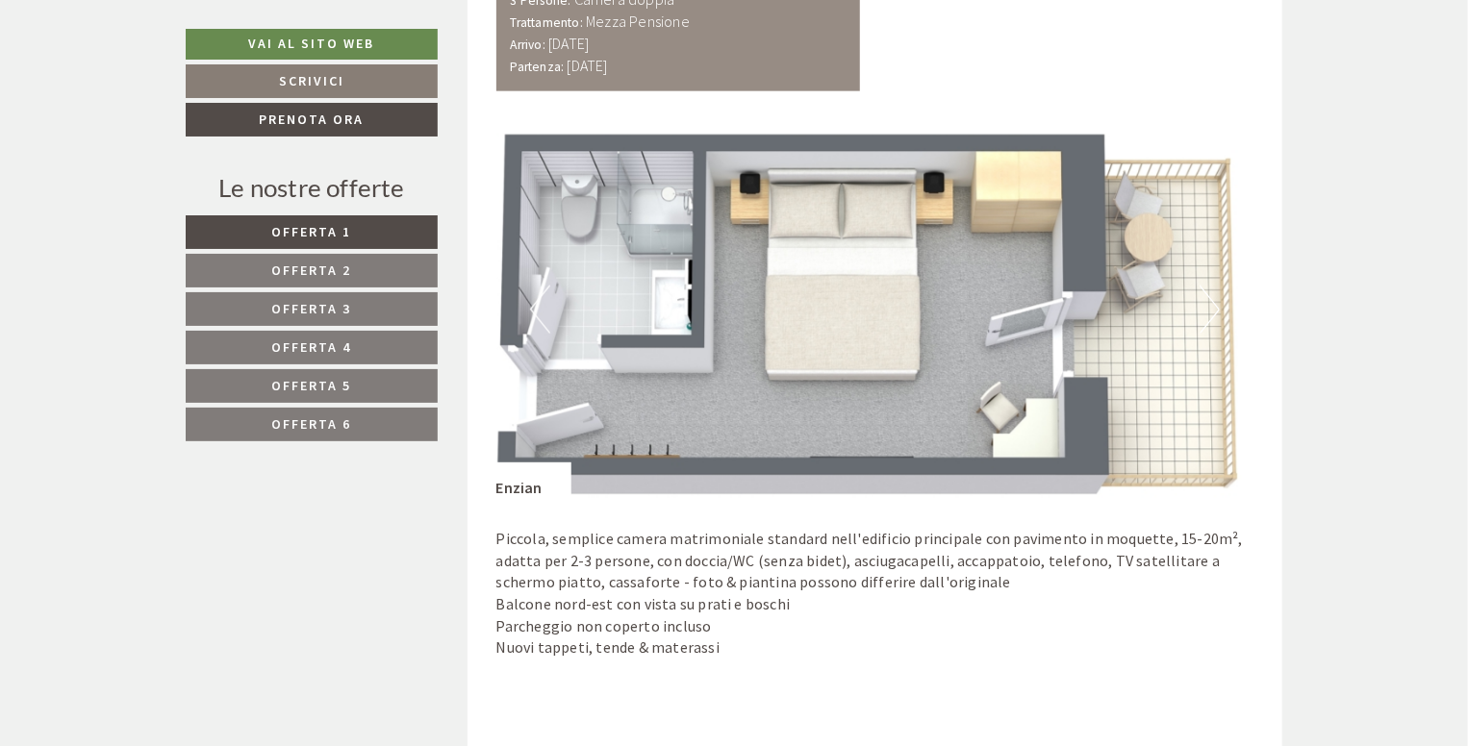
click at [1208, 316] on button "Next" at bounding box center [1210, 310] width 20 height 48
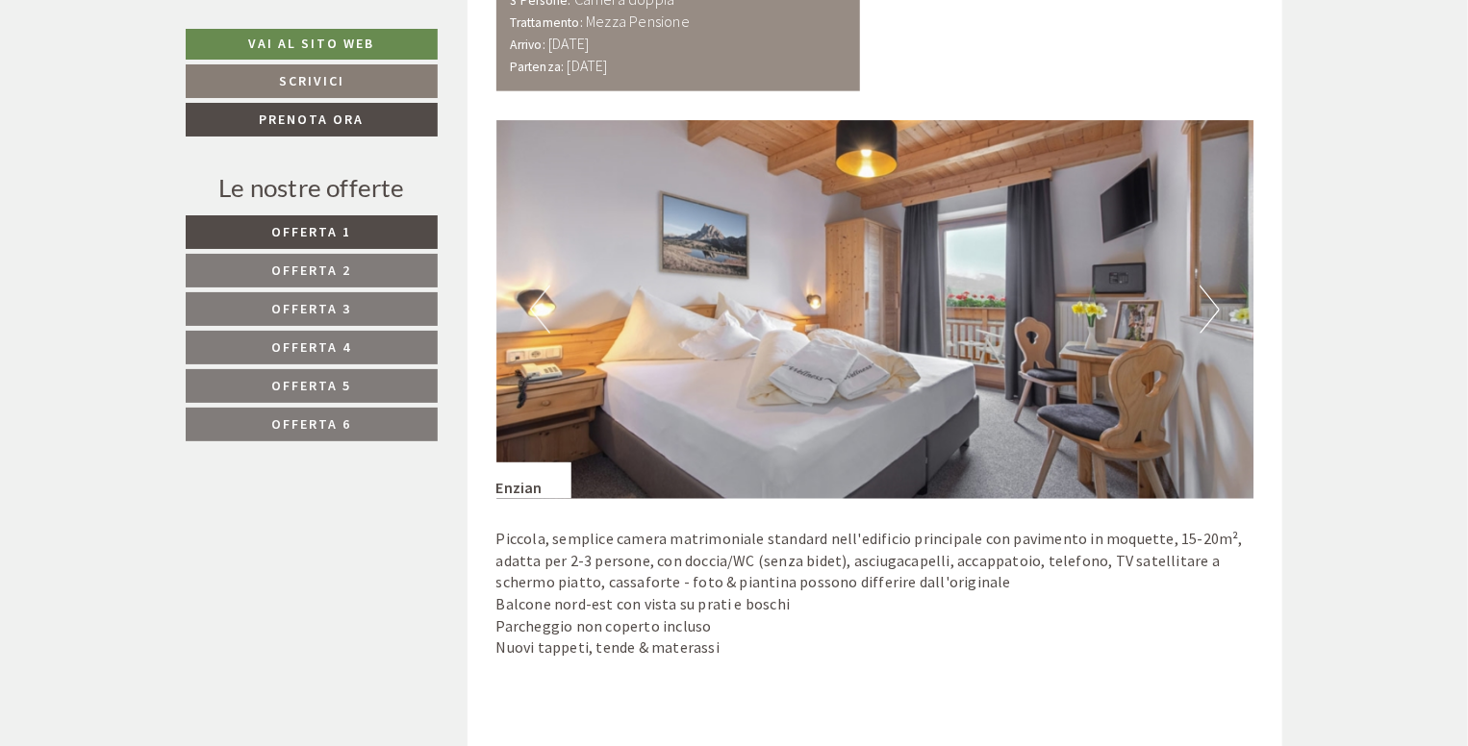
click at [1208, 316] on button "Next" at bounding box center [1210, 310] width 20 height 48
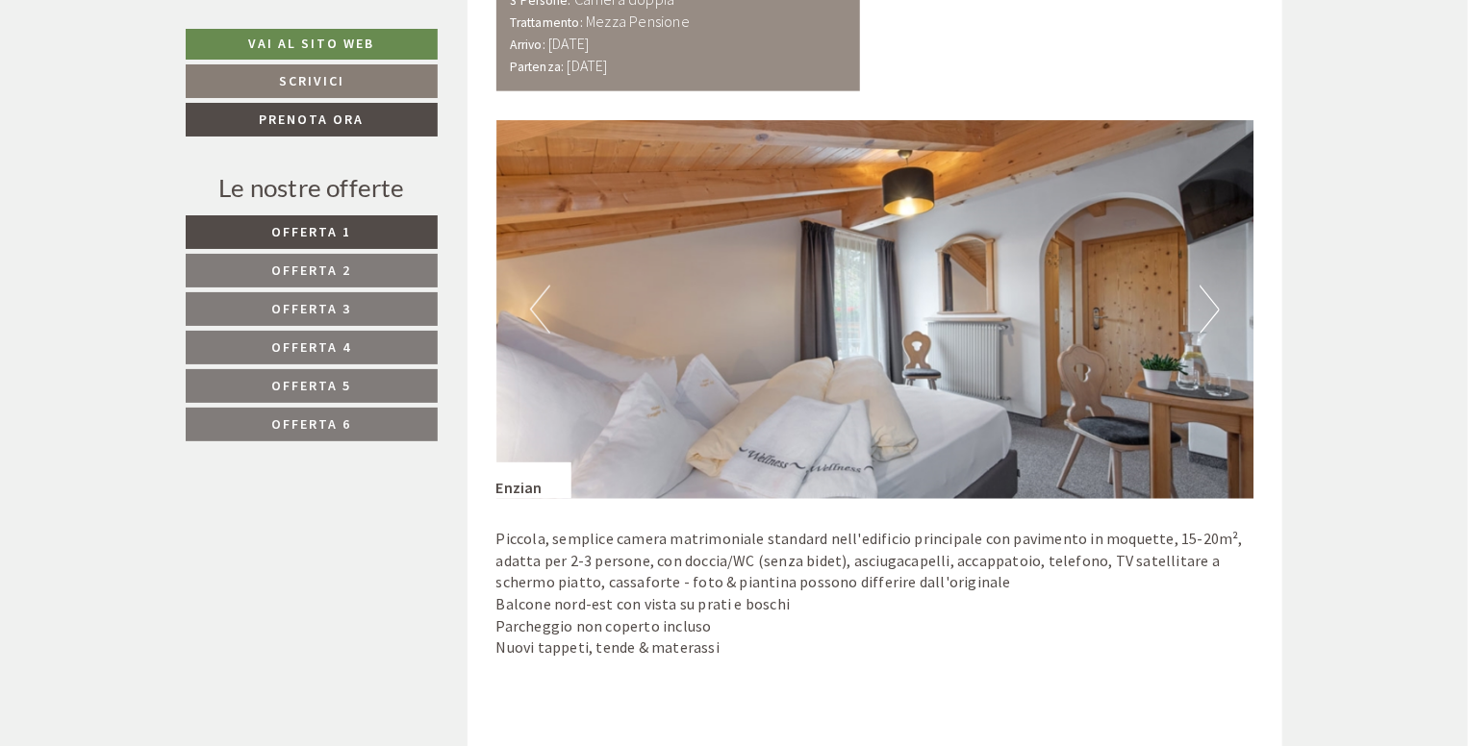
click at [1208, 316] on button "Next" at bounding box center [1210, 310] width 20 height 48
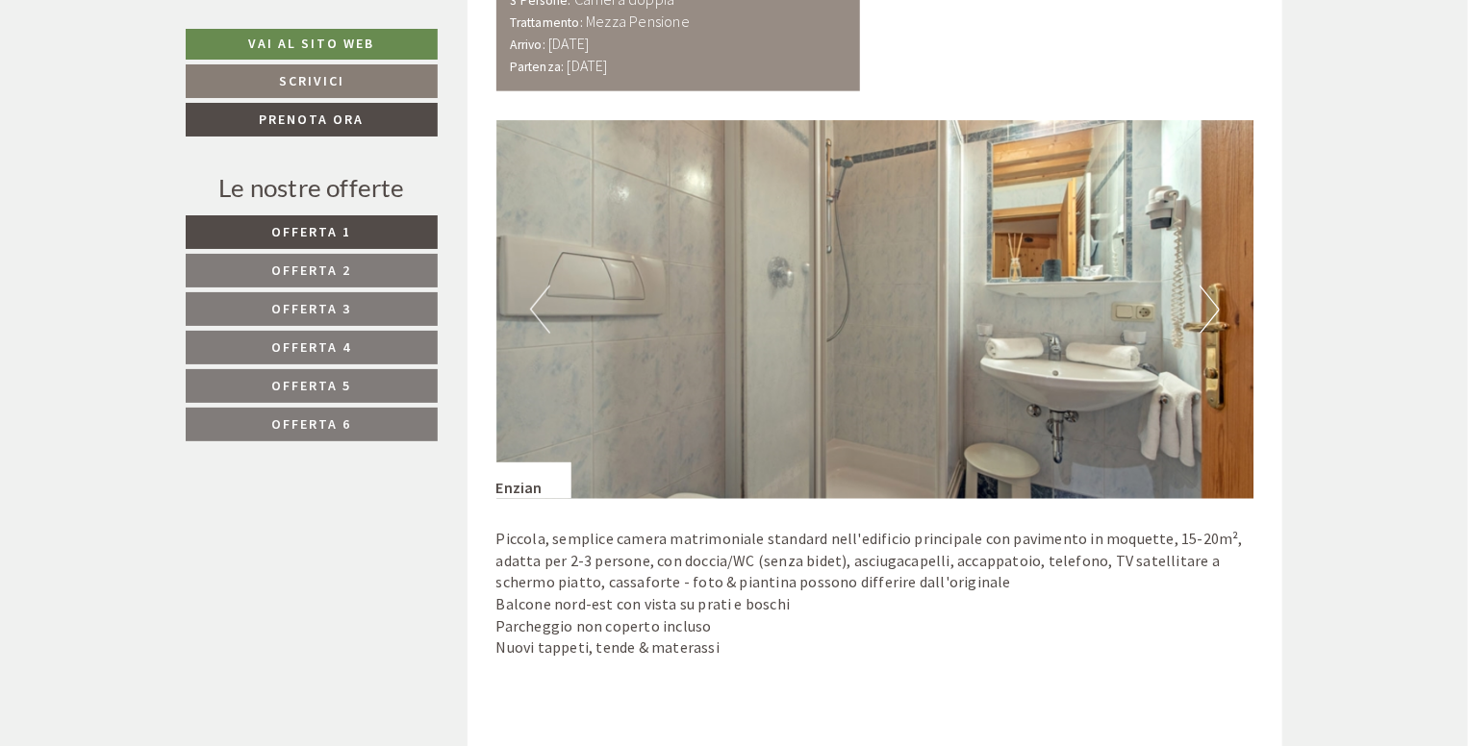
click at [1208, 316] on button "Next" at bounding box center [1210, 310] width 20 height 48
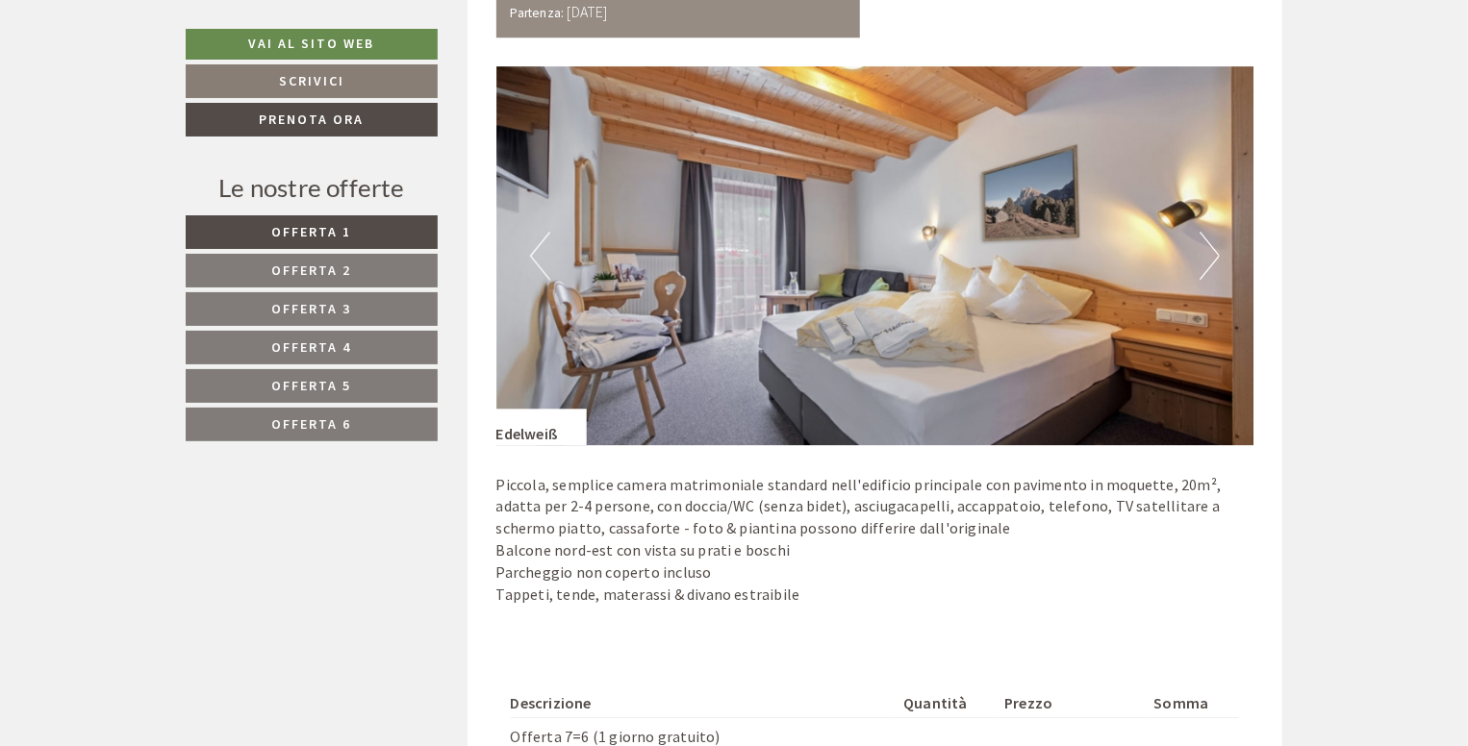
scroll to position [2666, 0]
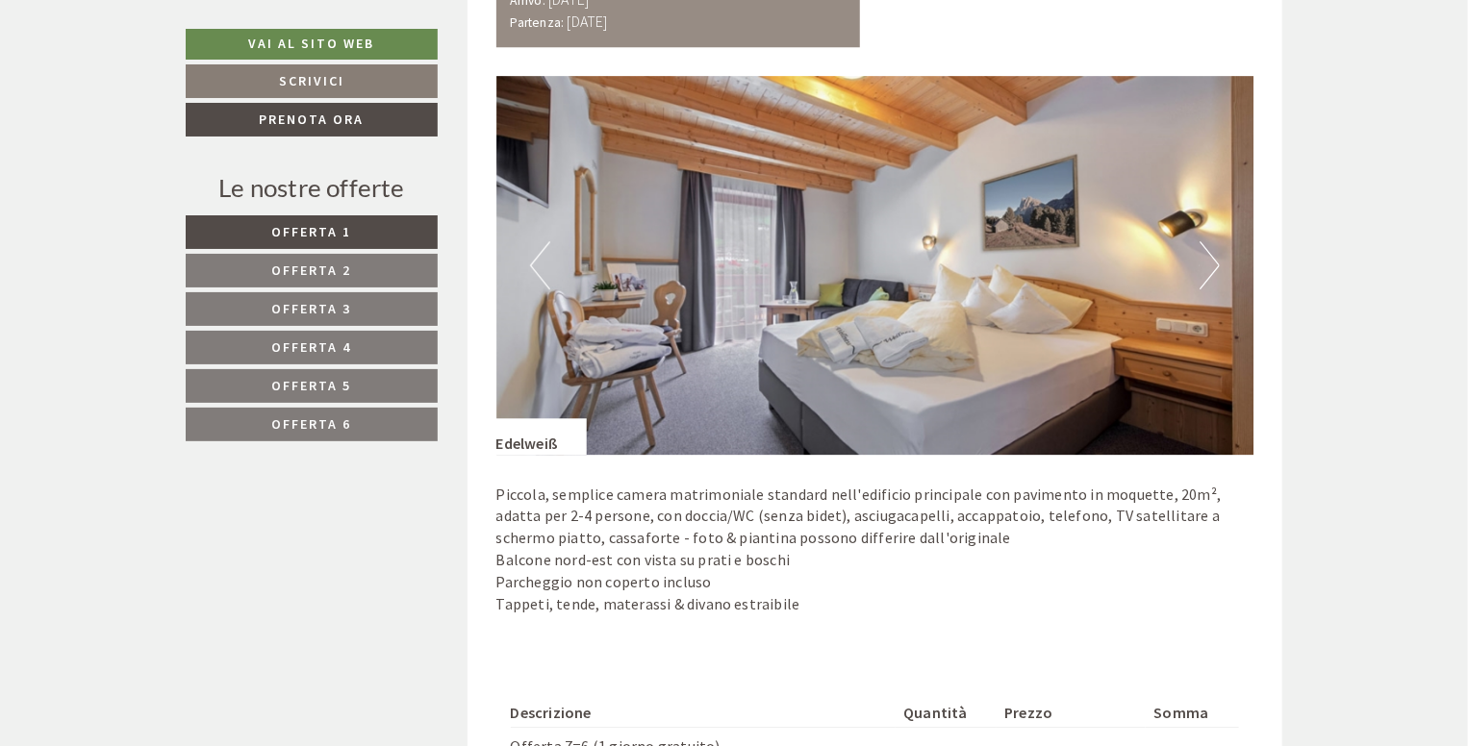
click at [1204, 263] on button "Next" at bounding box center [1210, 265] width 20 height 48
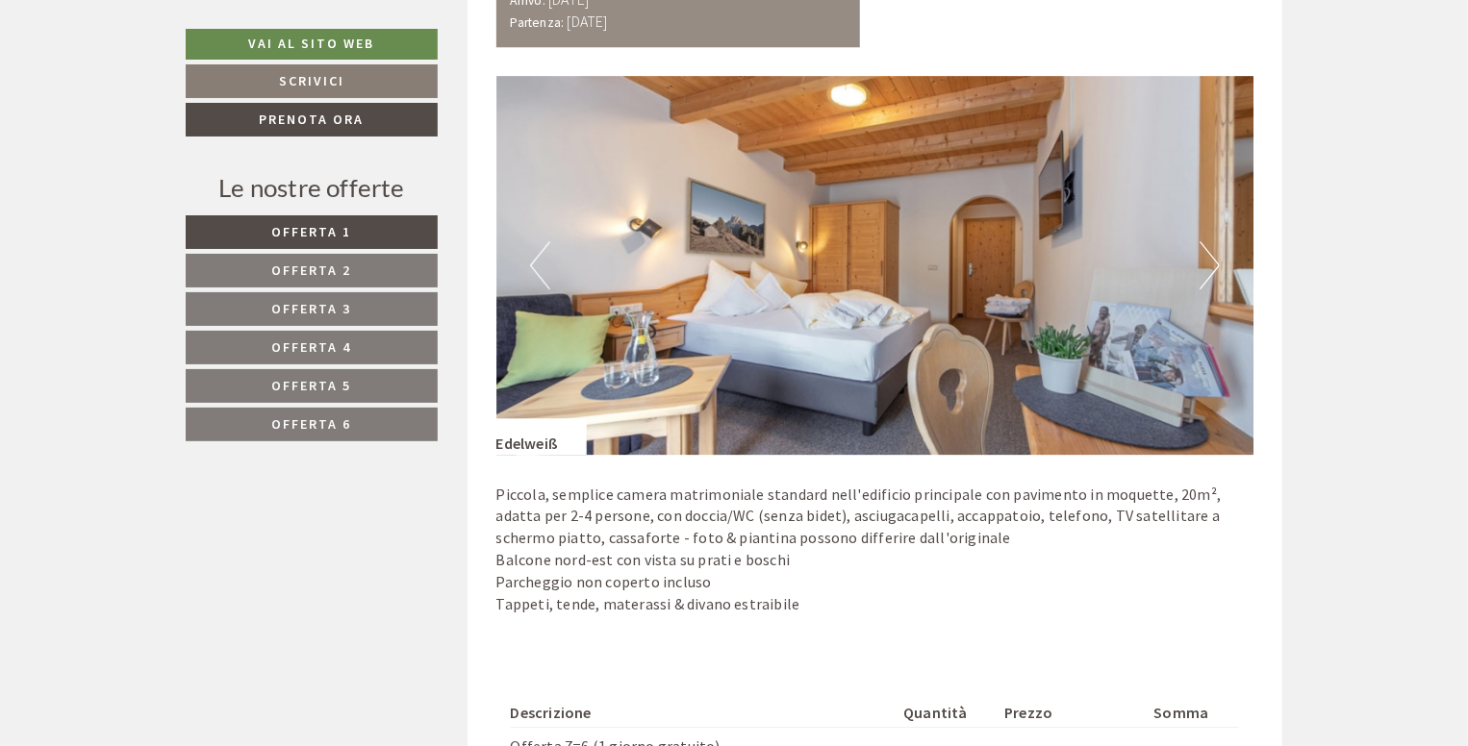
click at [1204, 263] on button "Next" at bounding box center [1210, 265] width 20 height 48
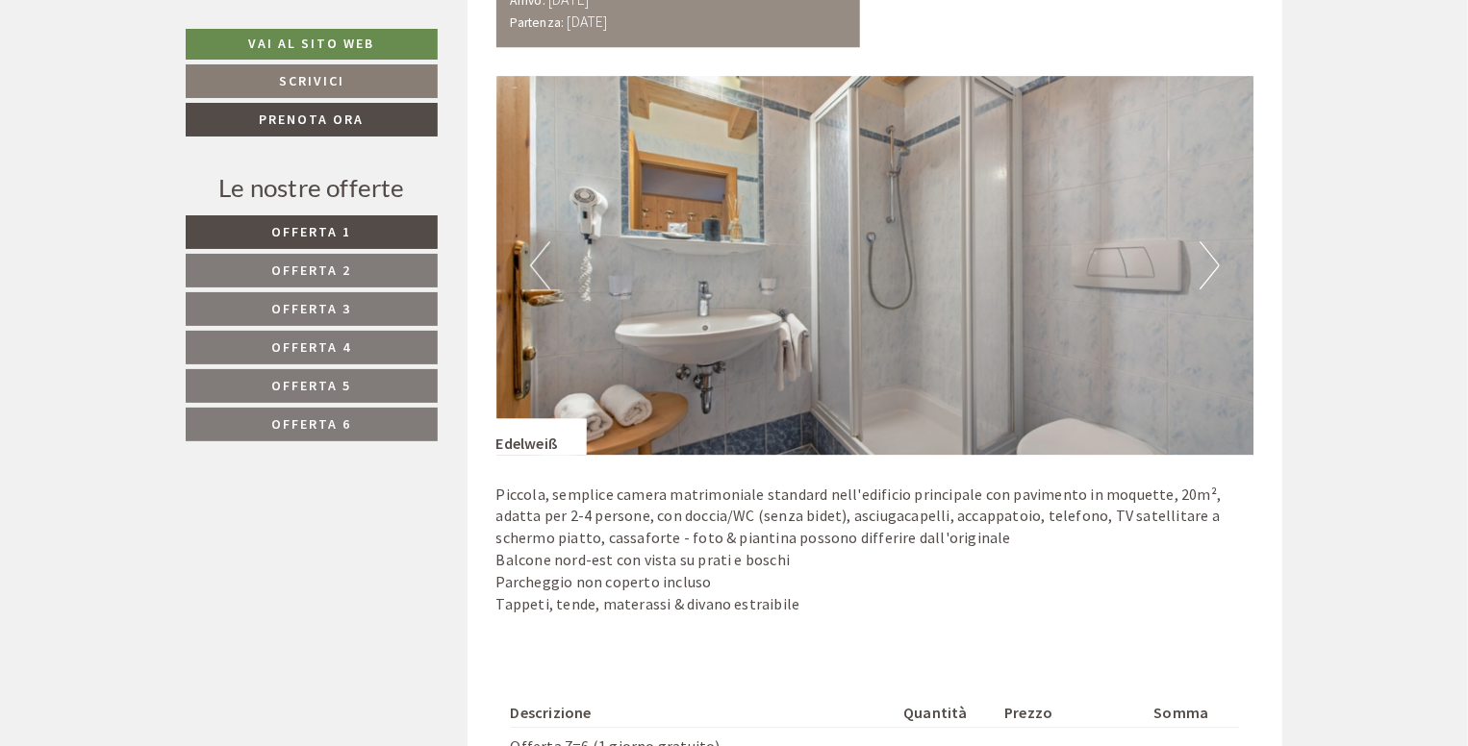
click at [1204, 263] on button "Next" at bounding box center [1210, 265] width 20 height 48
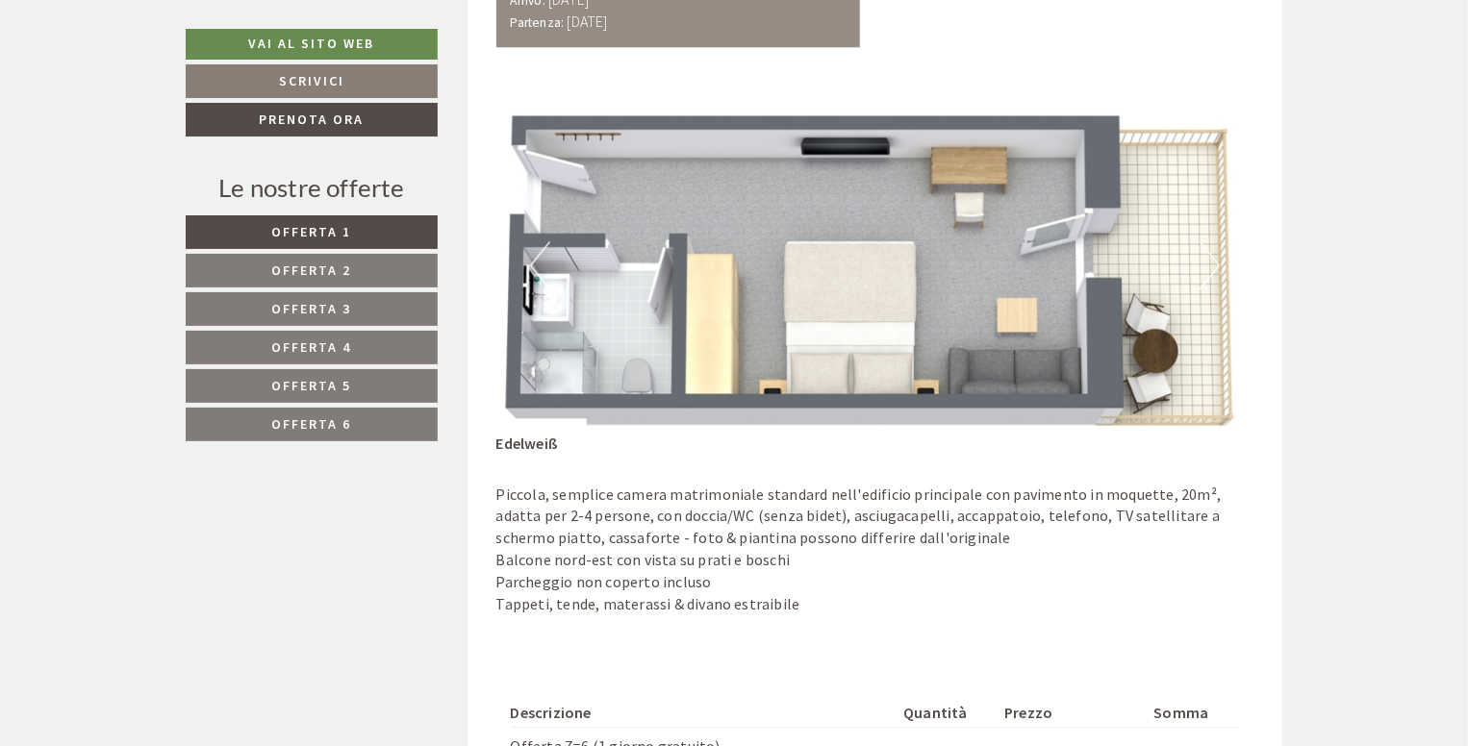
click at [1204, 263] on button "Next" at bounding box center [1210, 265] width 20 height 48
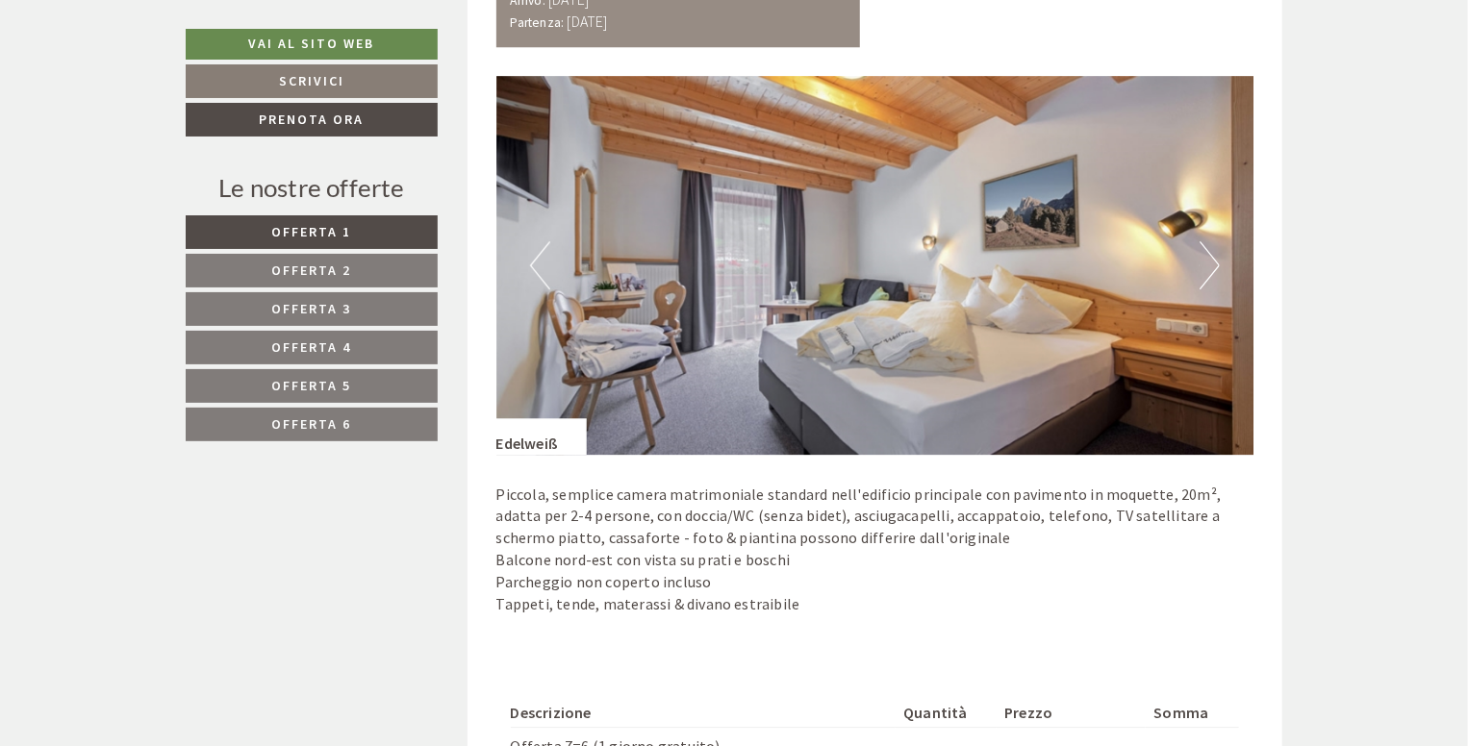
click at [536, 271] on button "Previous" at bounding box center [540, 265] width 20 height 48
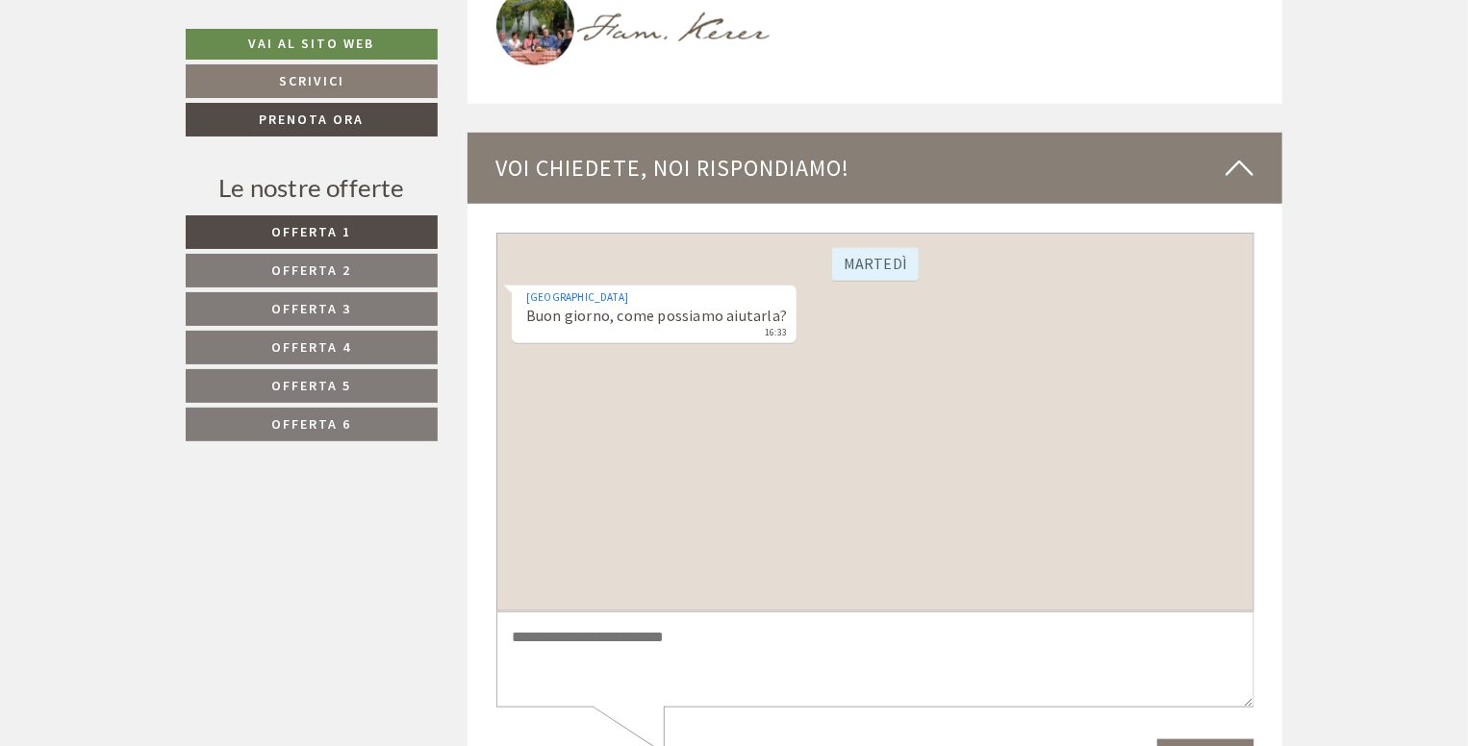
scroll to position [4806, 0]
